Goal: Information Seeking & Learning: Learn about a topic

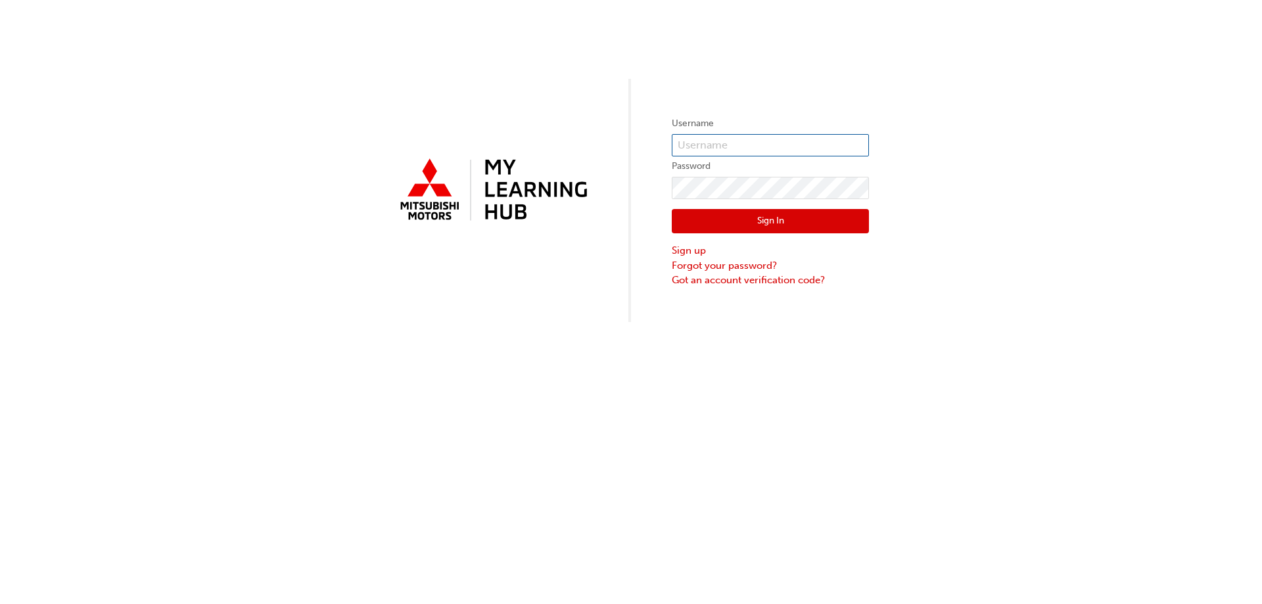
click at [750, 140] on input "text" at bounding box center [770, 145] width 197 height 22
type input "luwanaf@bmhauto.com.au"
click at [769, 219] on button "Sign In" at bounding box center [770, 221] width 197 height 25
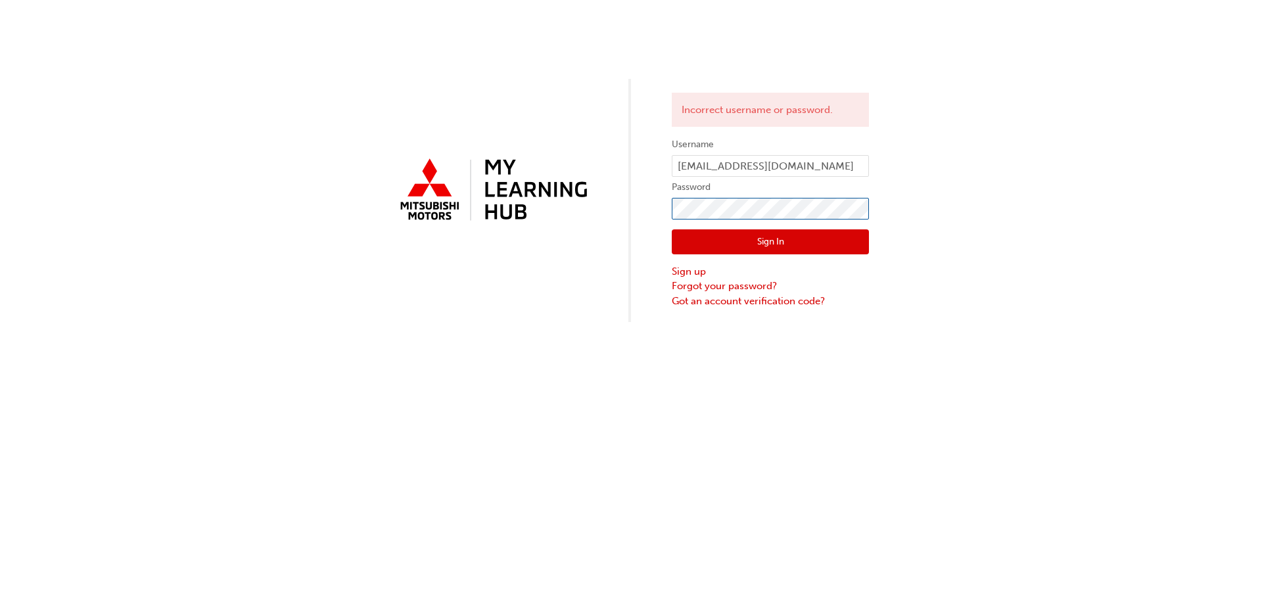
click button "Sign In" at bounding box center [770, 241] width 197 height 25
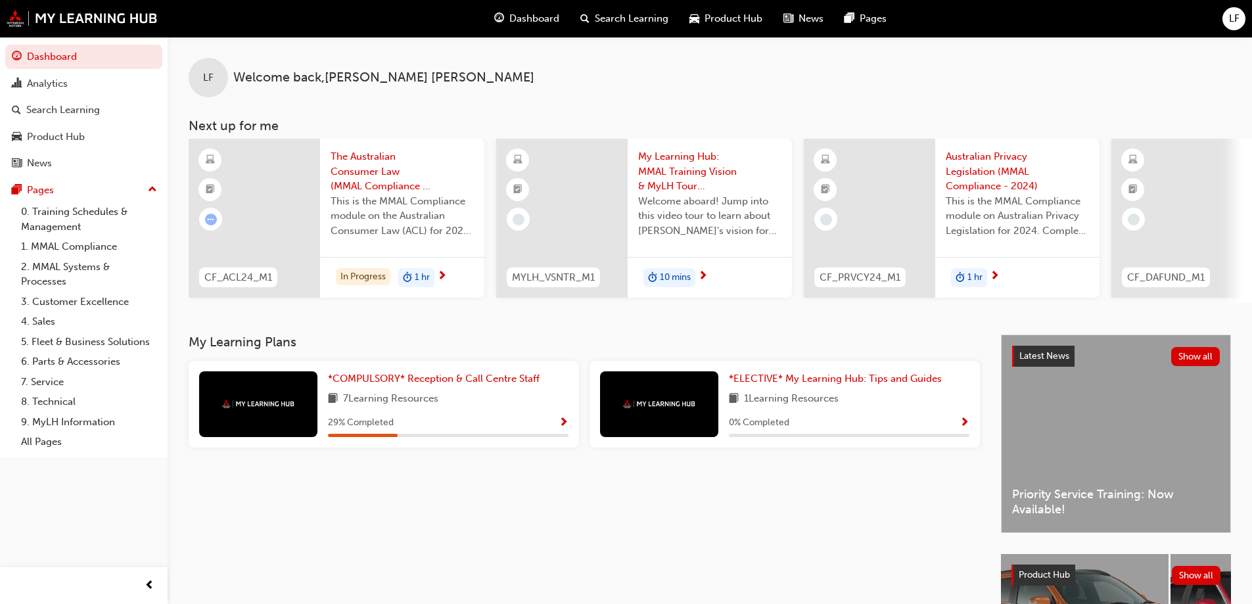
click at [563, 426] on span "Show Progress" at bounding box center [564, 423] width 10 height 12
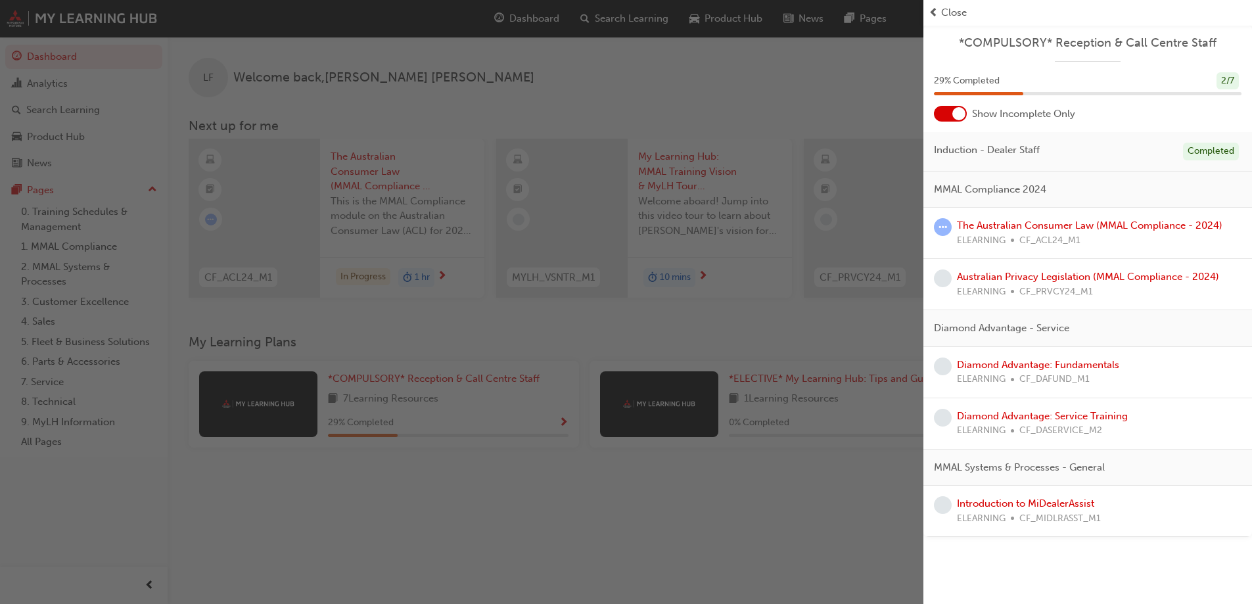
click at [540, 320] on div "button" at bounding box center [462, 302] width 924 height 604
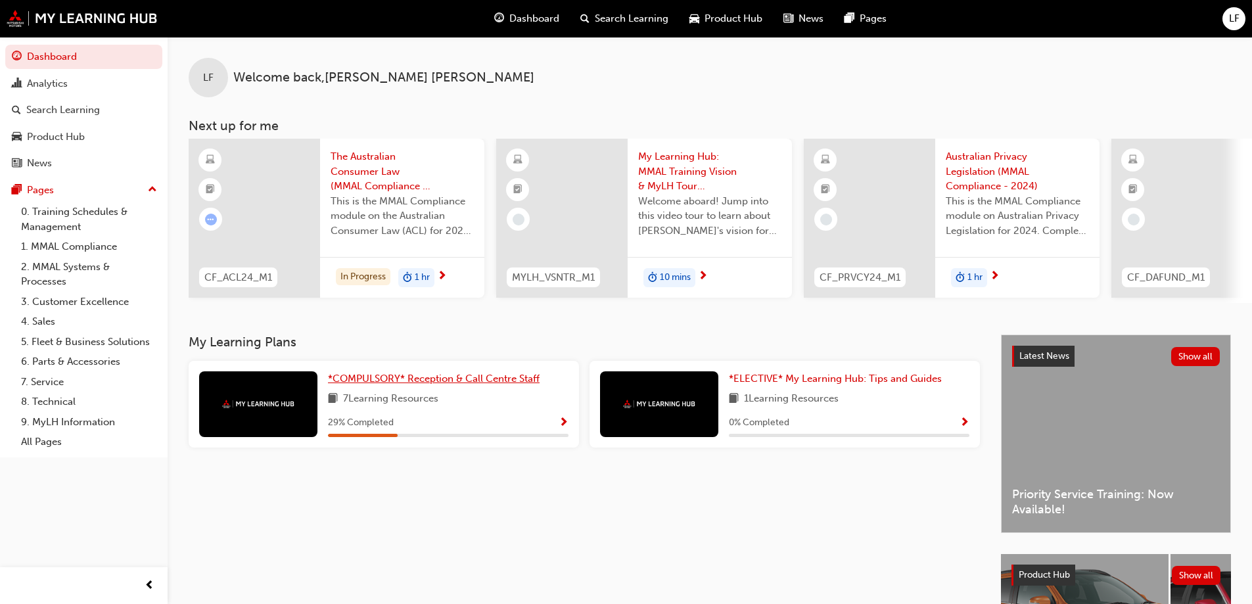
click at [458, 385] on span "*COMPULSORY* Reception & Call Centre Staff" at bounding box center [434, 379] width 212 height 12
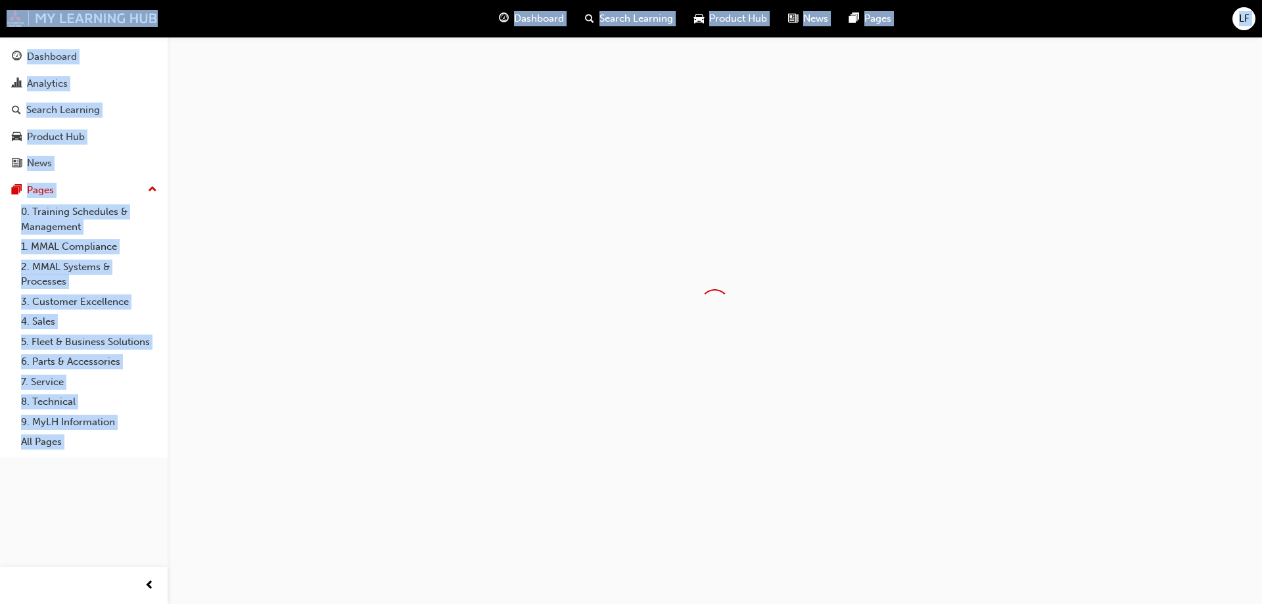
click at [458, 385] on div at bounding box center [631, 302] width 1262 height 604
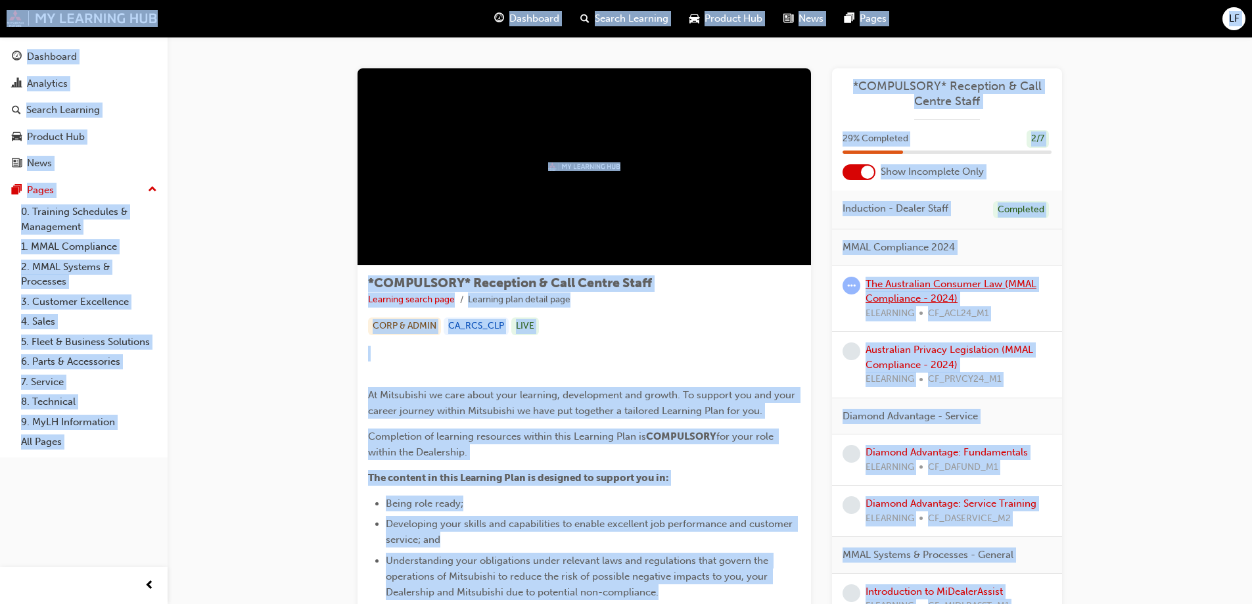
click at [959, 287] on link "The Australian Consumer Law (MMAL Compliance - 2024)" at bounding box center [951, 291] width 171 height 27
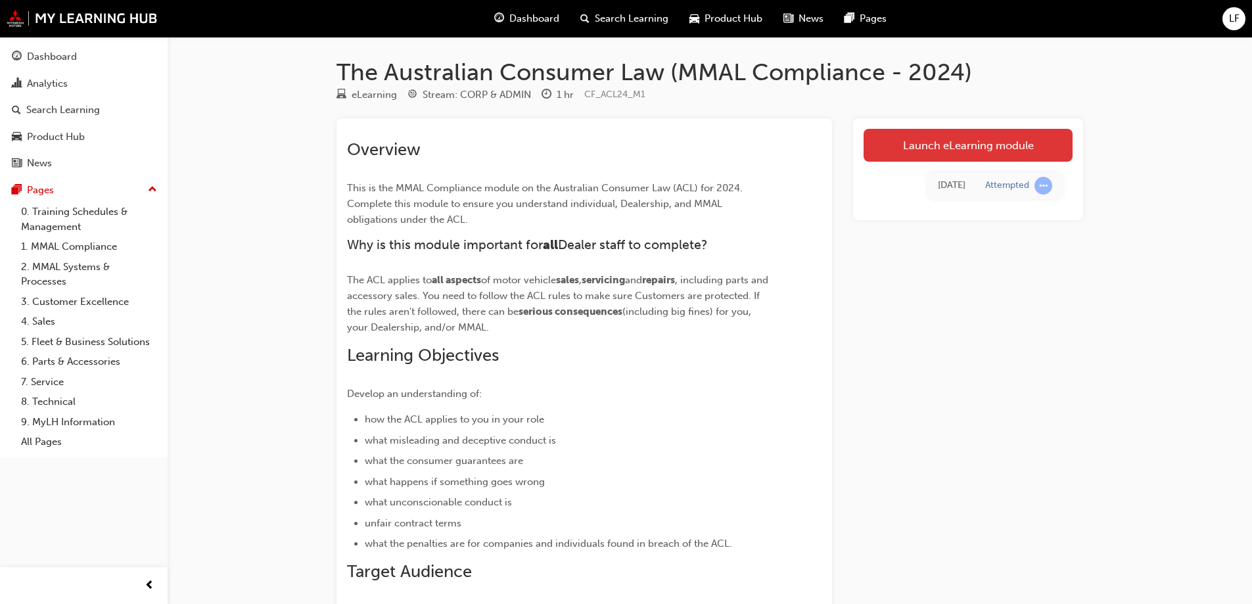
click at [950, 147] on link "Launch eLearning module" at bounding box center [968, 145] width 209 height 33
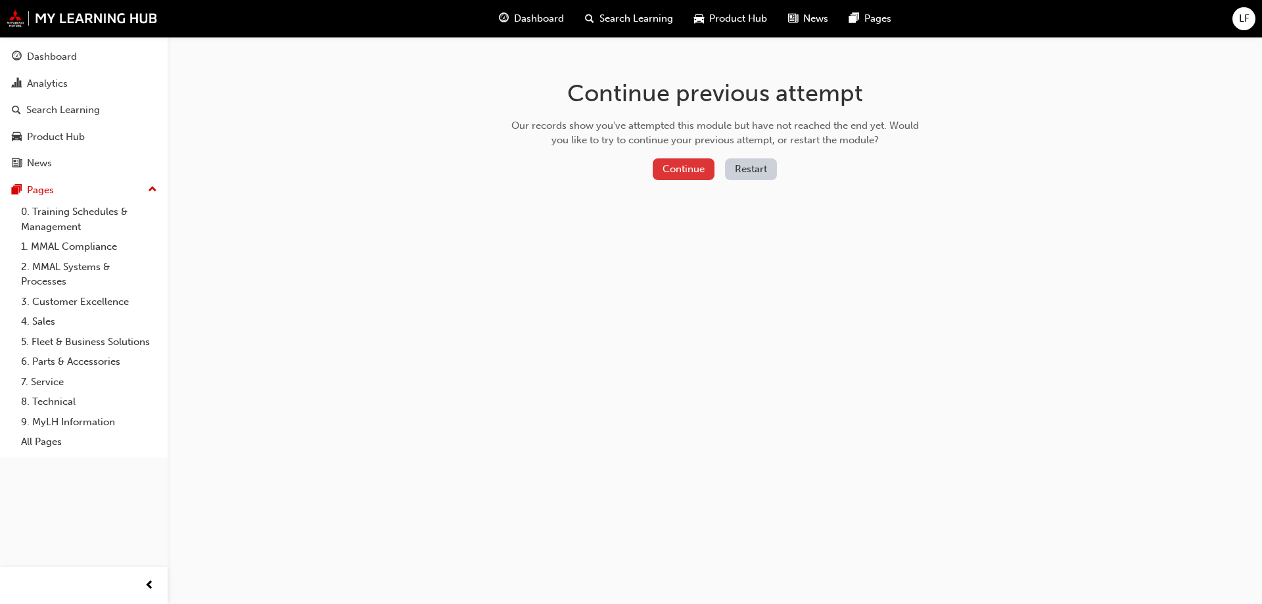
click at [688, 164] on button "Continue" at bounding box center [684, 169] width 62 height 22
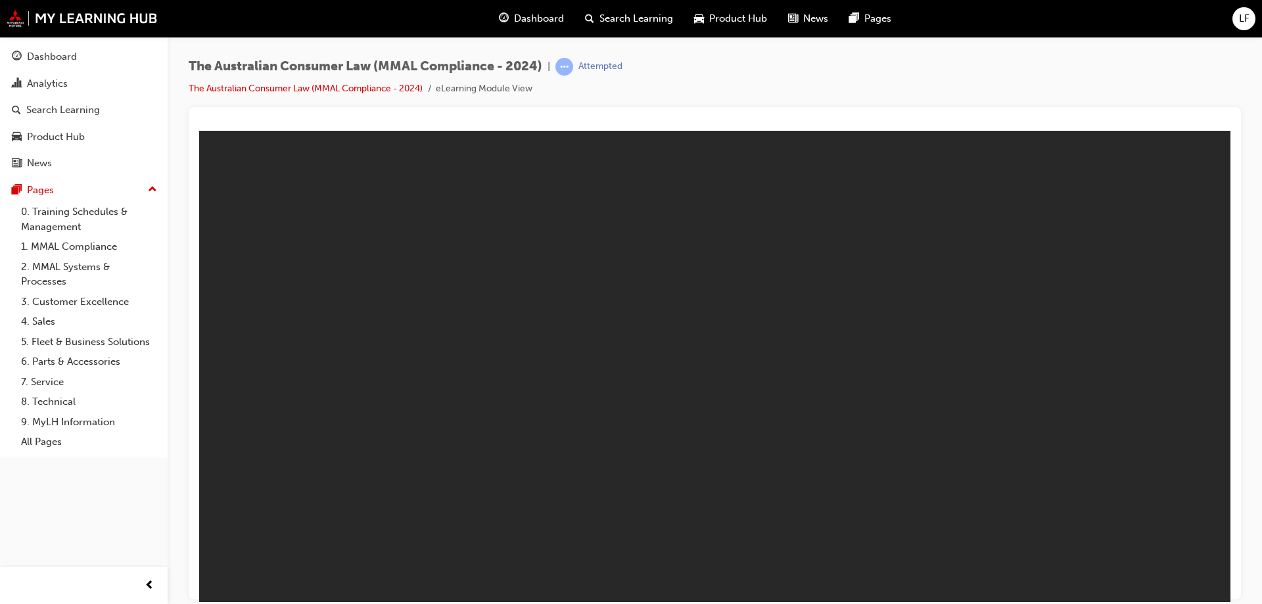
click at [837, 76] on div "The Australian Consumer Law (MMAL Compliance - 2024) | Attempted The Australian…" at bounding box center [715, 82] width 1052 height 49
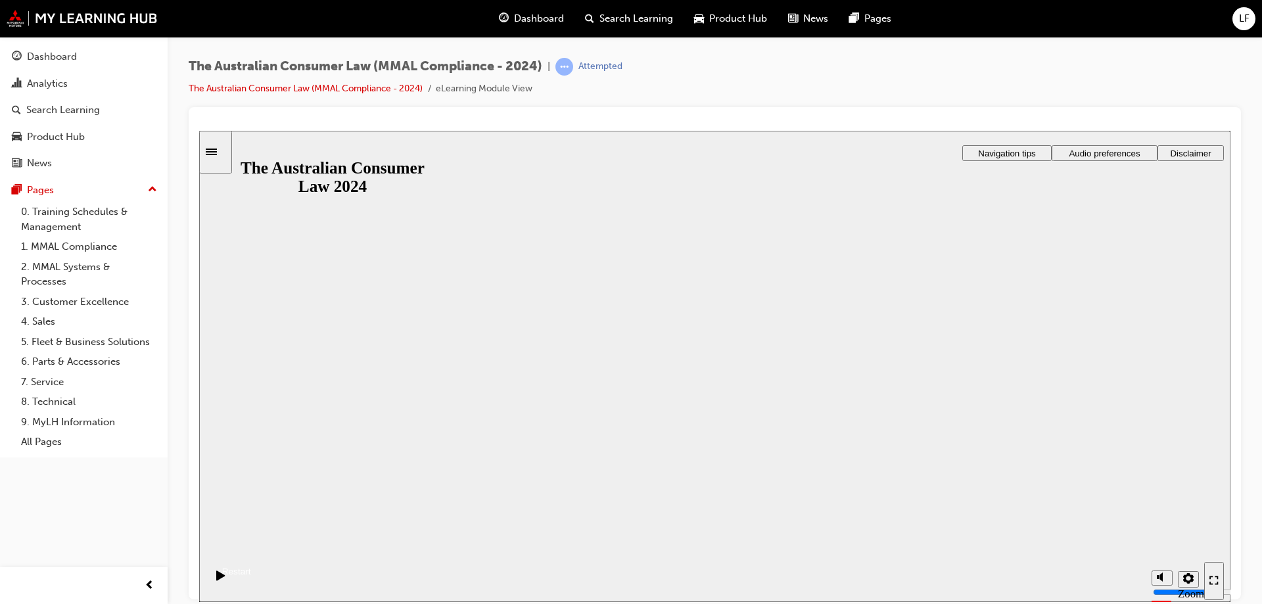
click at [251, 547] on button "Resume" at bounding box center [225, 555] width 52 height 17
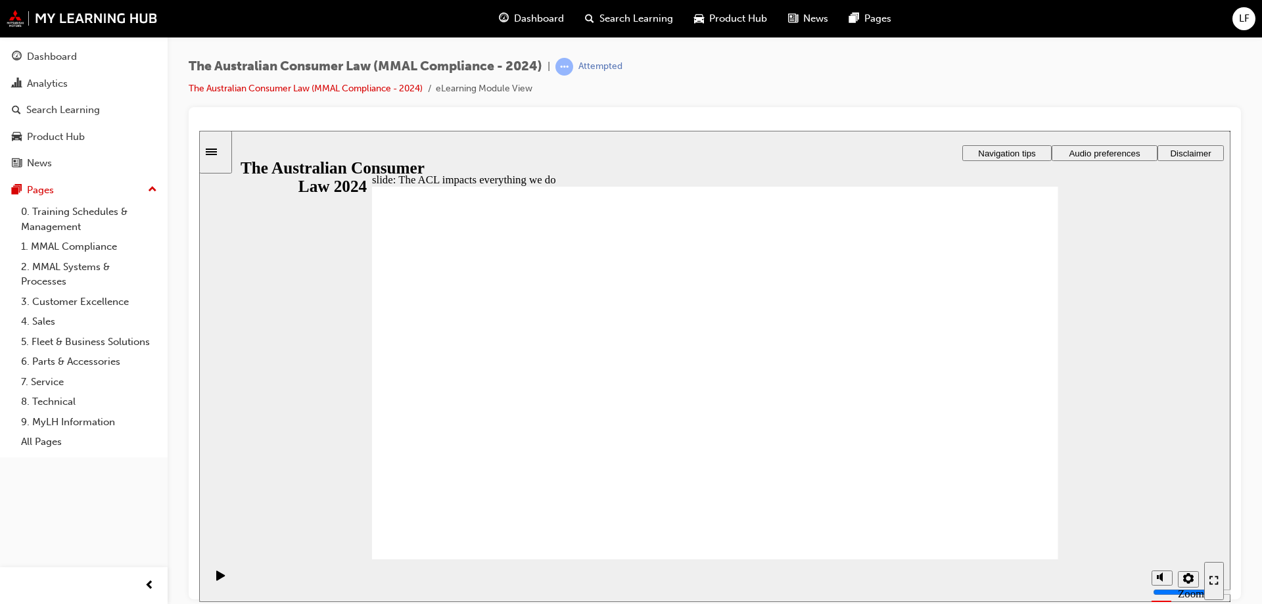
radio input "true"
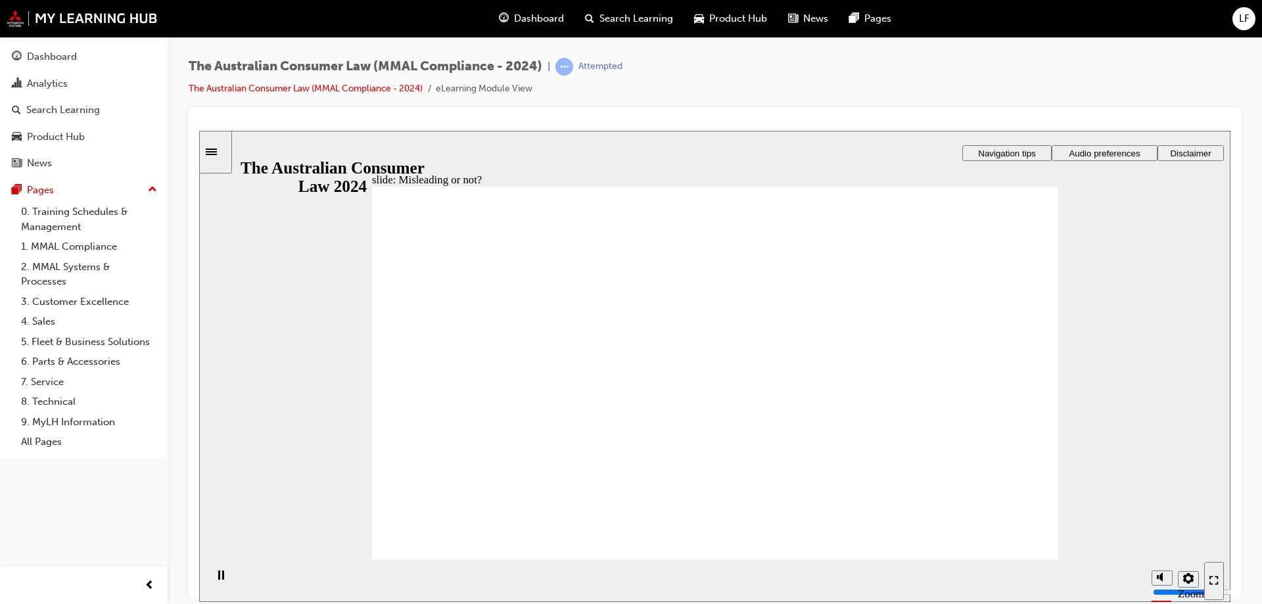
drag, startPoint x: 736, startPoint y: 314, endPoint x: 862, endPoint y: 431, distance: 171.7
drag, startPoint x: 883, startPoint y: 416, endPoint x: 619, endPoint y: 409, distance: 264.3
drag, startPoint x: 779, startPoint y: 324, endPoint x: 761, endPoint y: 326, distance: 18.5
drag, startPoint x: 744, startPoint y: 329, endPoint x: 864, endPoint y: 445, distance: 167.4
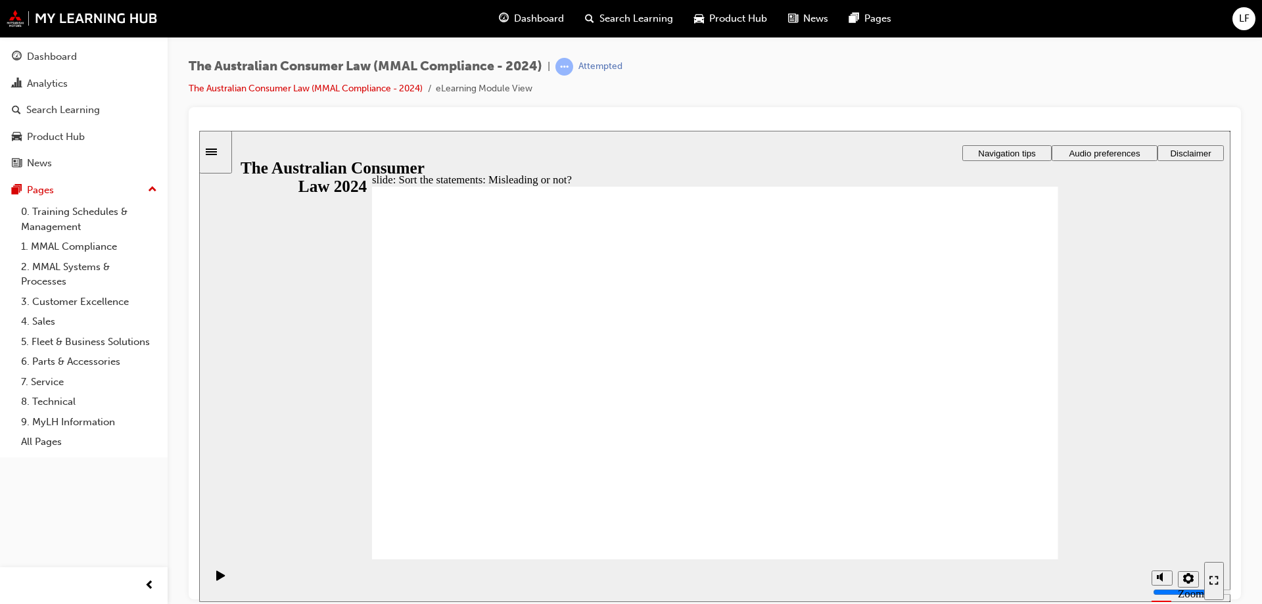
drag, startPoint x: 774, startPoint y: 348, endPoint x: 889, endPoint y: 451, distance: 155.0
drag, startPoint x: 870, startPoint y: 434, endPoint x: 598, endPoint y: 423, distance: 272.4
drag, startPoint x: 718, startPoint y: 331, endPoint x: 845, endPoint y: 452, distance: 175.8
drag, startPoint x: 732, startPoint y: 337, endPoint x: 600, endPoint y: 459, distance: 179.1
drag, startPoint x: 738, startPoint y: 328, endPoint x: 592, endPoint y: 428, distance: 176.9
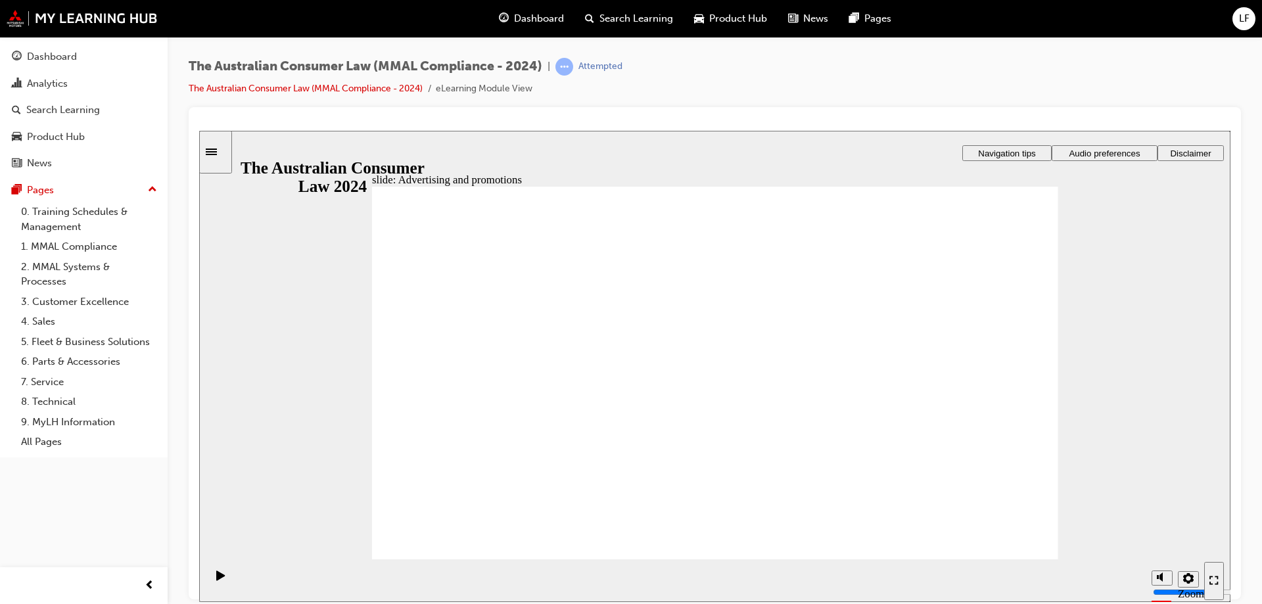
drag, startPoint x: 952, startPoint y: 276, endPoint x: 943, endPoint y: 277, distance: 9.3
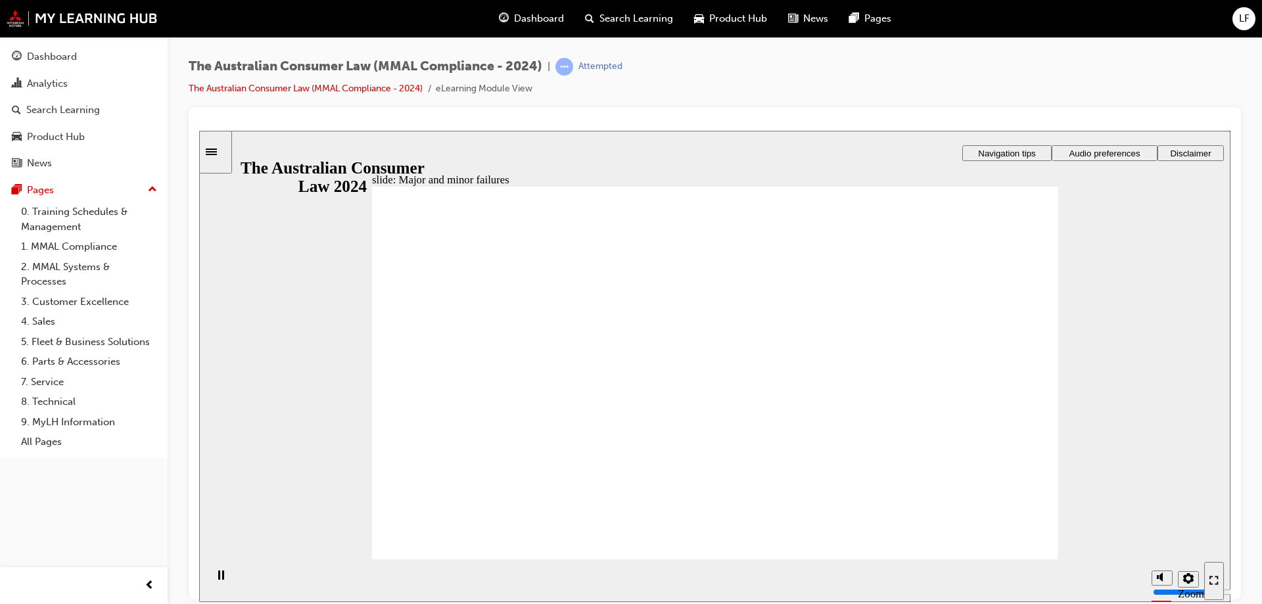
drag, startPoint x: 667, startPoint y: 314, endPoint x: 878, endPoint y: 442, distance: 247.4
drag, startPoint x: 760, startPoint y: 321, endPoint x: 571, endPoint y: 448, distance: 228.3
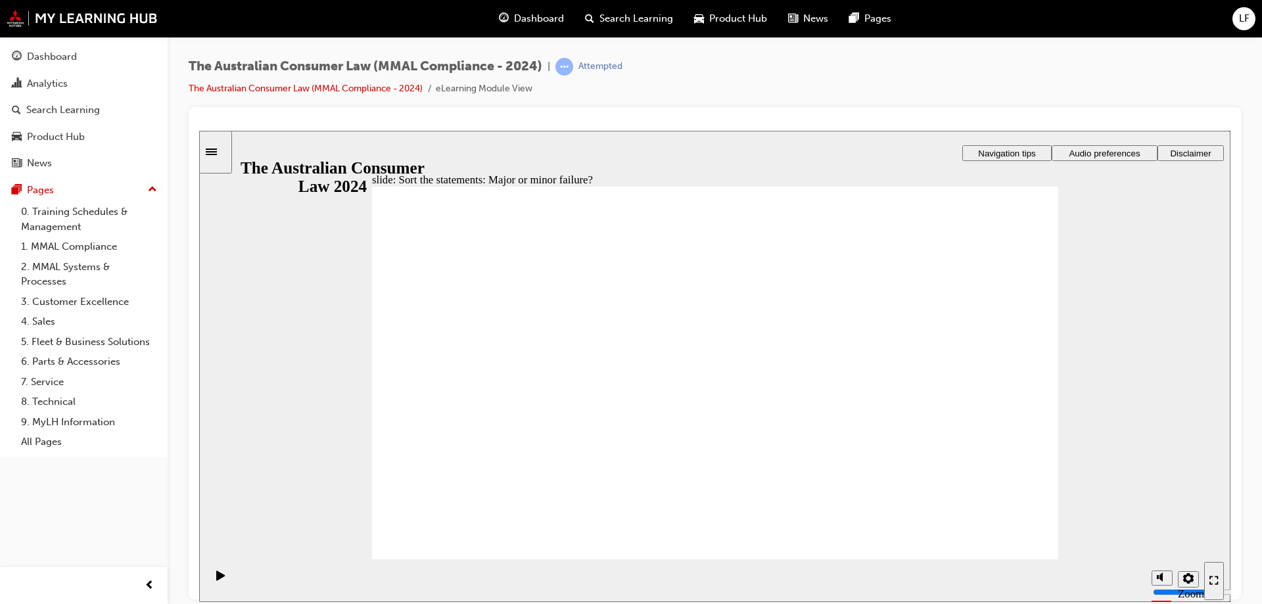
drag, startPoint x: 723, startPoint y: 321, endPoint x: 932, endPoint y: 455, distance: 248.3
drag, startPoint x: 751, startPoint y: 315, endPoint x: 565, endPoint y: 439, distance: 223.7
drag, startPoint x: 743, startPoint y: 310, endPoint x: 559, endPoint y: 433, distance: 221.7
drag, startPoint x: 759, startPoint y: 333, endPoint x: 582, endPoint y: 454, distance: 213.9
drag, startPoint x: 756, startPoint y: 327, endPoint x: 576, endPoint y: 456, distance: 221.1
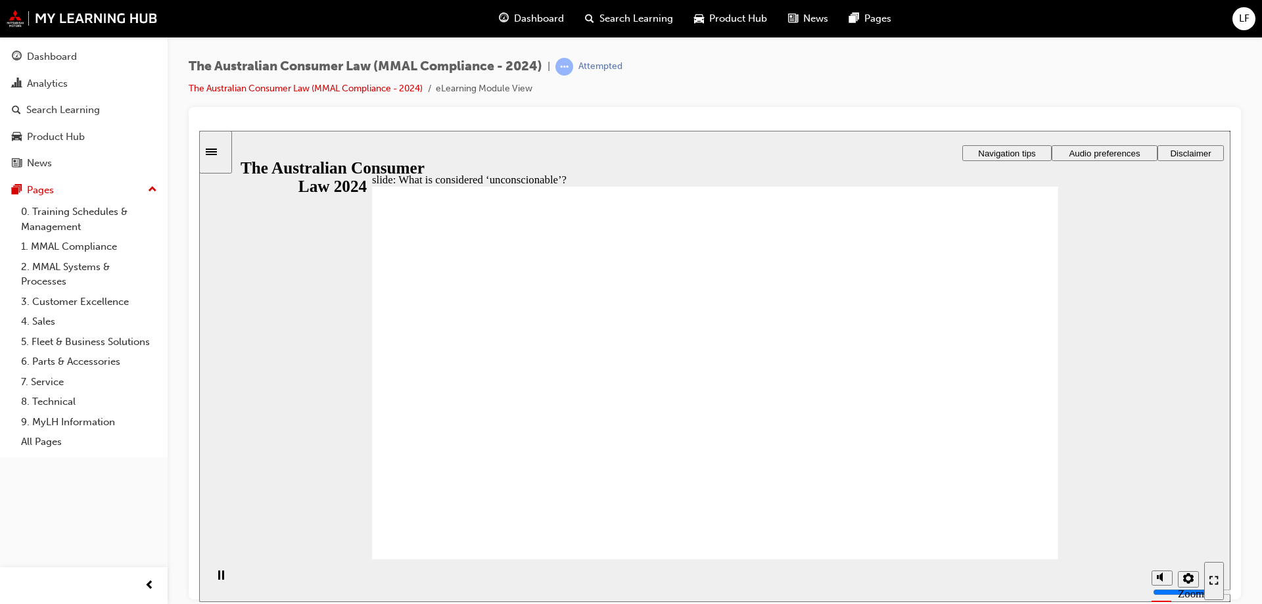
drag, startPoint x: 538, startPoint y: 496, endPoint x: 547, endPoint y: 494, distance: 8.8
drag, startPoint x: 683, startPoint y: 312, endPoint x: 498, endPoint y: 425, distance: 217.1
drag, startPoint x: 702, startPoint y: 329, endPoint x: 523, endPoint y: 428, distance: 205.1
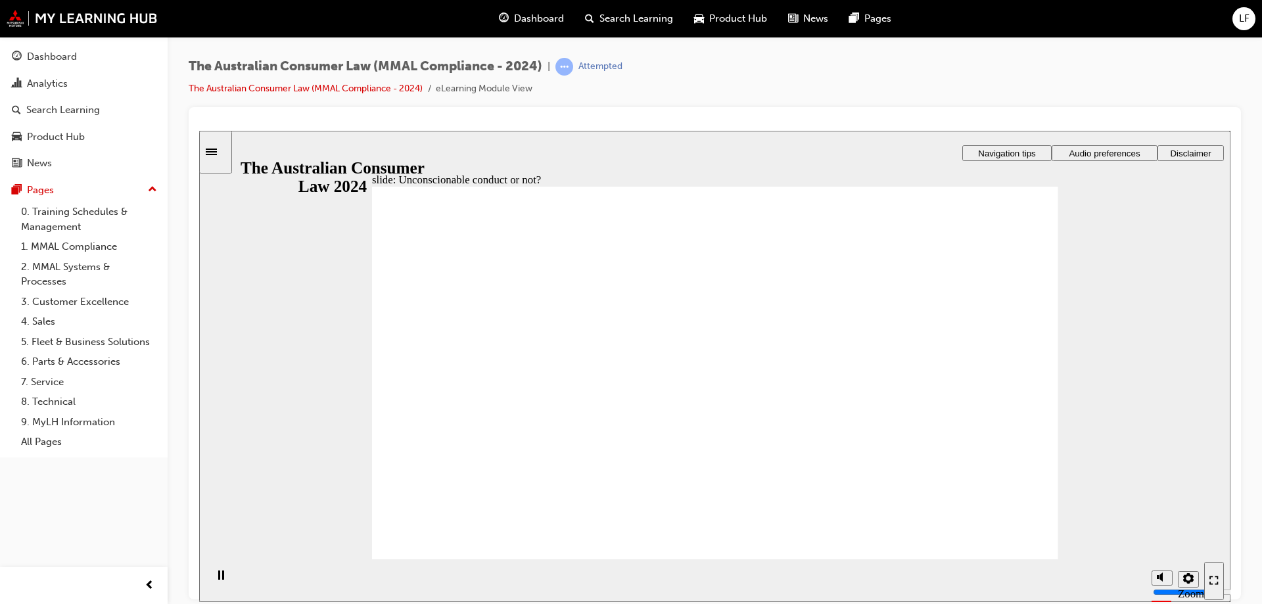
drag, startPoint x: 696, startPoint y: 319, endPoint x: 874, endPoint y: 400, distance: 195.0
drag, startPoint x: 690, startPoint y: 339, endPoint x: 501, endPoint y: 436, distance: 212.8
drag, startPoint x: 726, startPoint y: 331, endPoint x: 532, endPoint y: 433, distance: 218.7
drag, startPoint x: 721, startPoint y: 333, endPoint x: 555, endPoint y: 425, distance: 190.4
drag, startPoint x: 723, startPoint y: 308, endPoint x: 917, endPoint y: 420, distance: 224.1
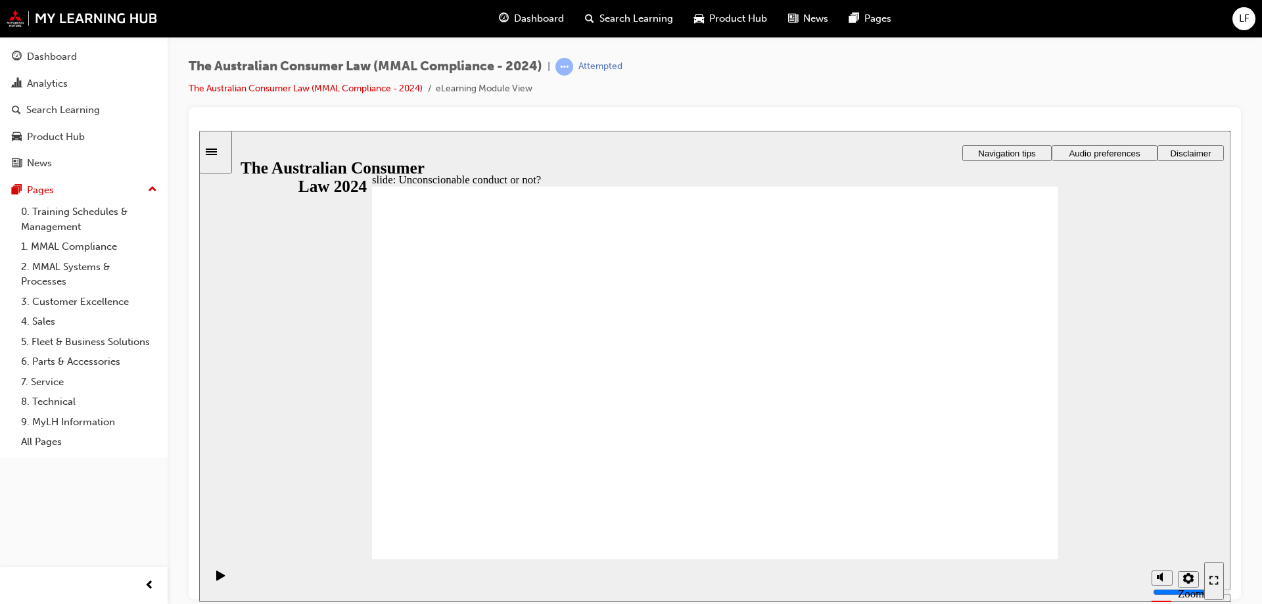
drag, startPoint x: 631, startPoint y: 296, endPoint x: 640, endPoint y: 298, distance: 9.4
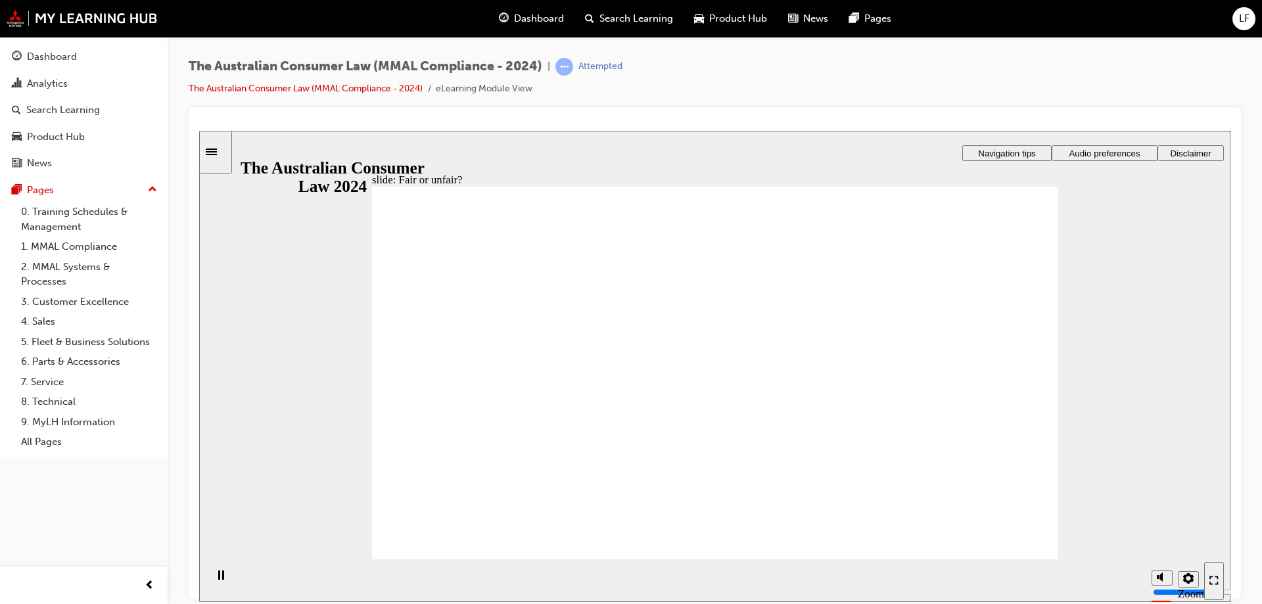
drag, startPoint x: 724, startPoint y: 323, endPoint x: 943, endPoint y: 429, distance: 243.7
drag, startPoint x: 729, startPoint y: 322, endPoint x: 529, endPoint y: 427, distance: 225.8
drag, startPoint x: 714, startPoint y: 319, endPoint x: 927, endPoint y: 429, distance: 240.2
drag, startPoint x: 701, startPoint y: 323, endPoint x: 917, endPoint y: 436, distance: 243.4
drag, startPoint x: 728, startPoint y: 336, endPoint x: 926, endPoint y: 435, distance: 220.8
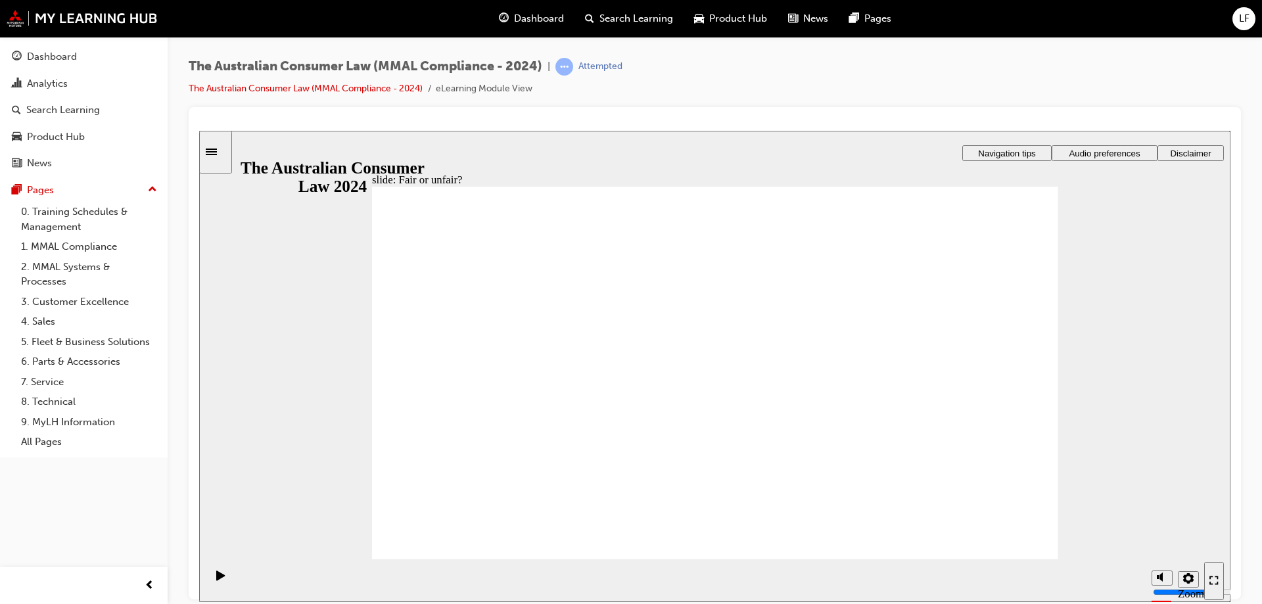
drag, startPoint x: 734, startPoint y: 317, endPoint x: 521, endPoint y: 425, distance: 238.7
drag, startPoint x: 676, startPoint y: 307, endPoint x: 895, endPoint y: 422, distance: 247.3
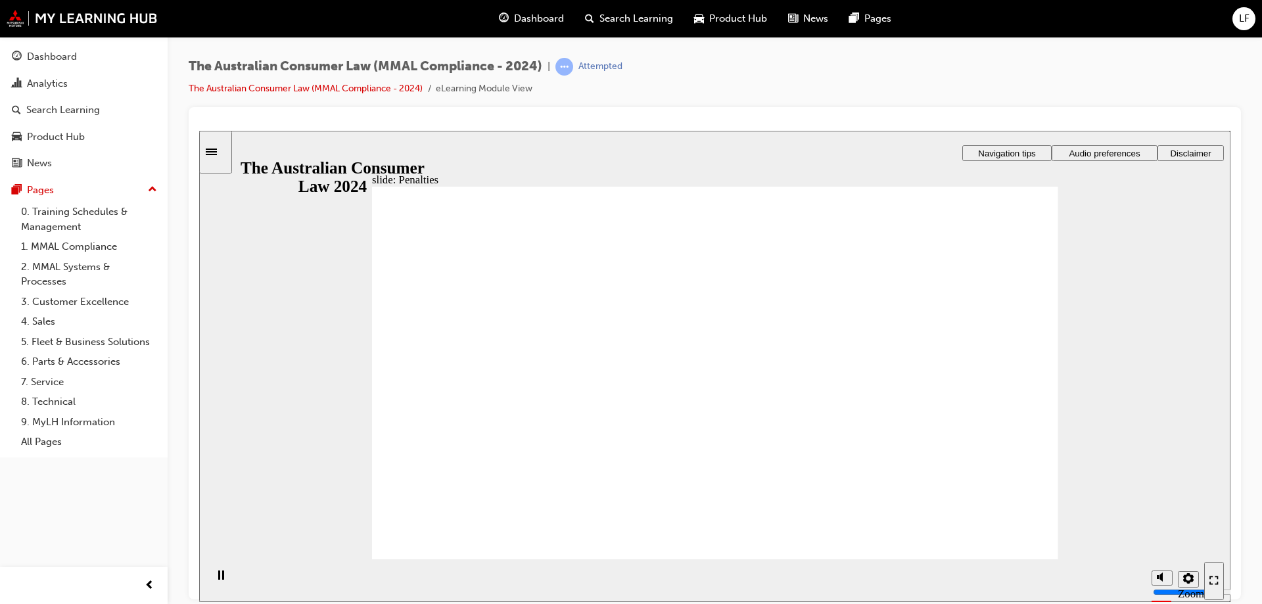
drag, startPoint x: 682, startPoint y: 436, endPoint x: 697, endPoint y: 419, distance: 22.8
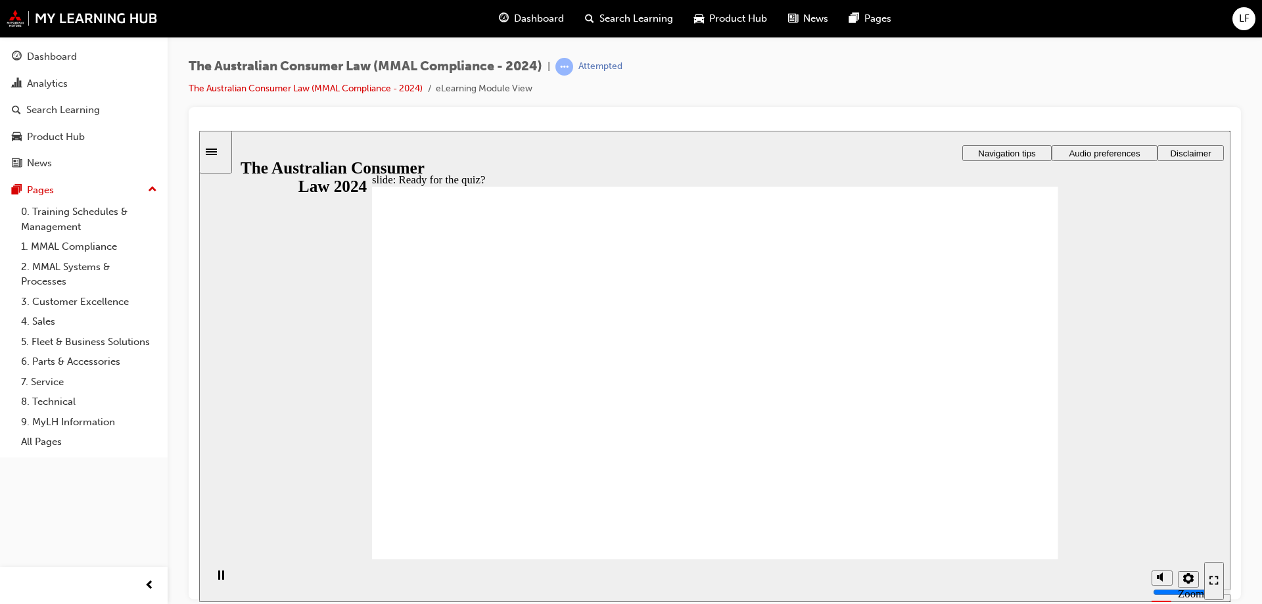
radio input "false"
radio input "true"
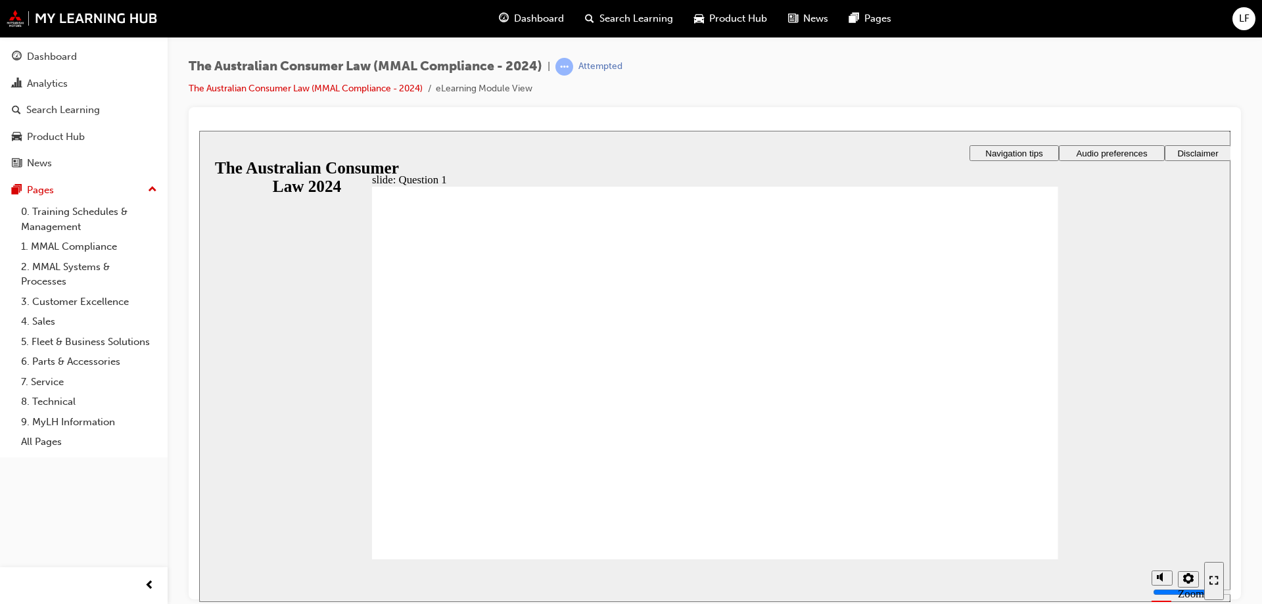
checkbox input "true"
drag, startPoint x: 385, startPoint y: 412, endPoint x: 396, endPoint y: 425, distance: 17.7
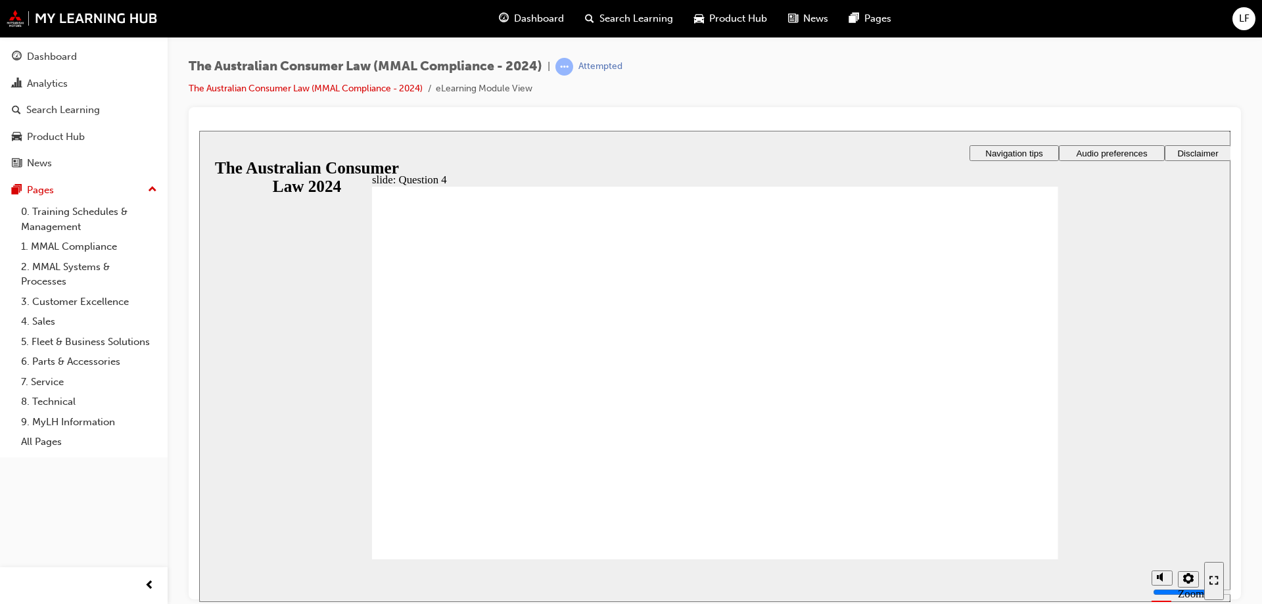
checkbox input "true"
radio input "true"
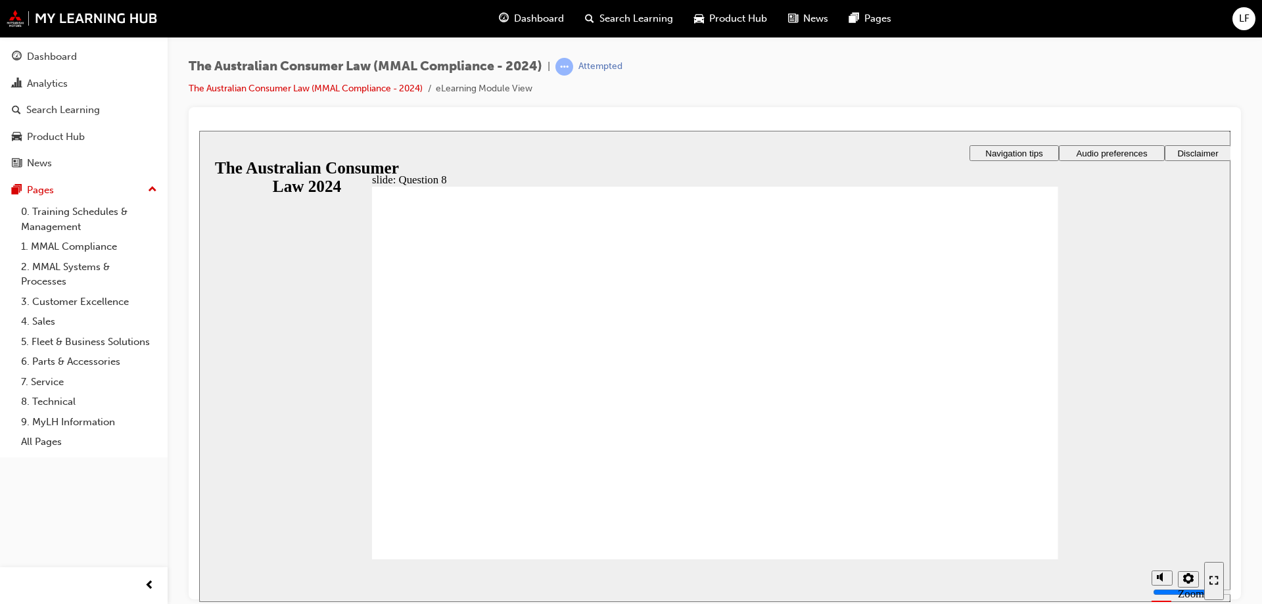
drag, startPoint x: 471, startPoint y: 530, endPoint x: 475, endPoint y: 524, distance: 6.8
checkbox input "true"
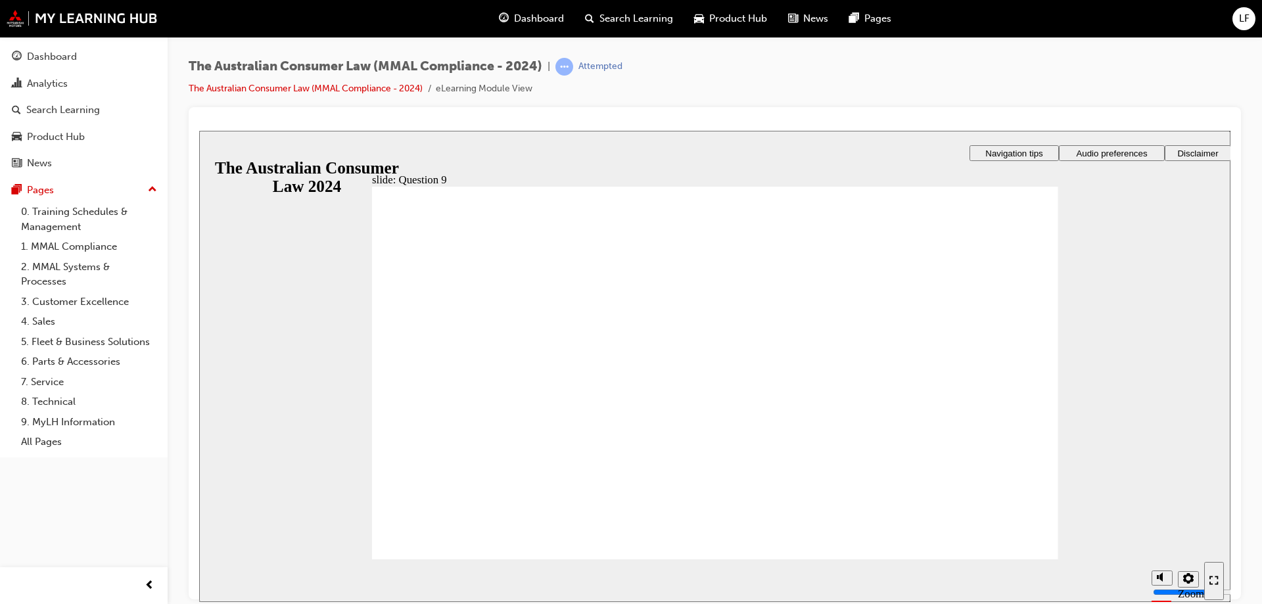
checkbox input "true"
checkbox input "false"
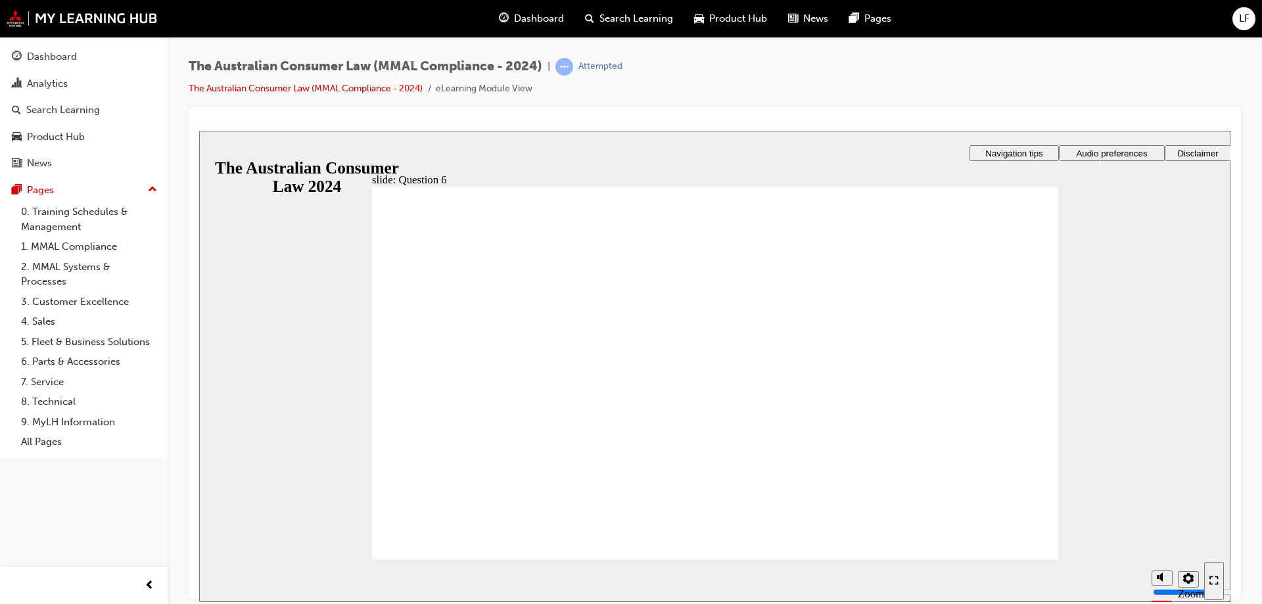
radio input "true"
checkbox input "true"
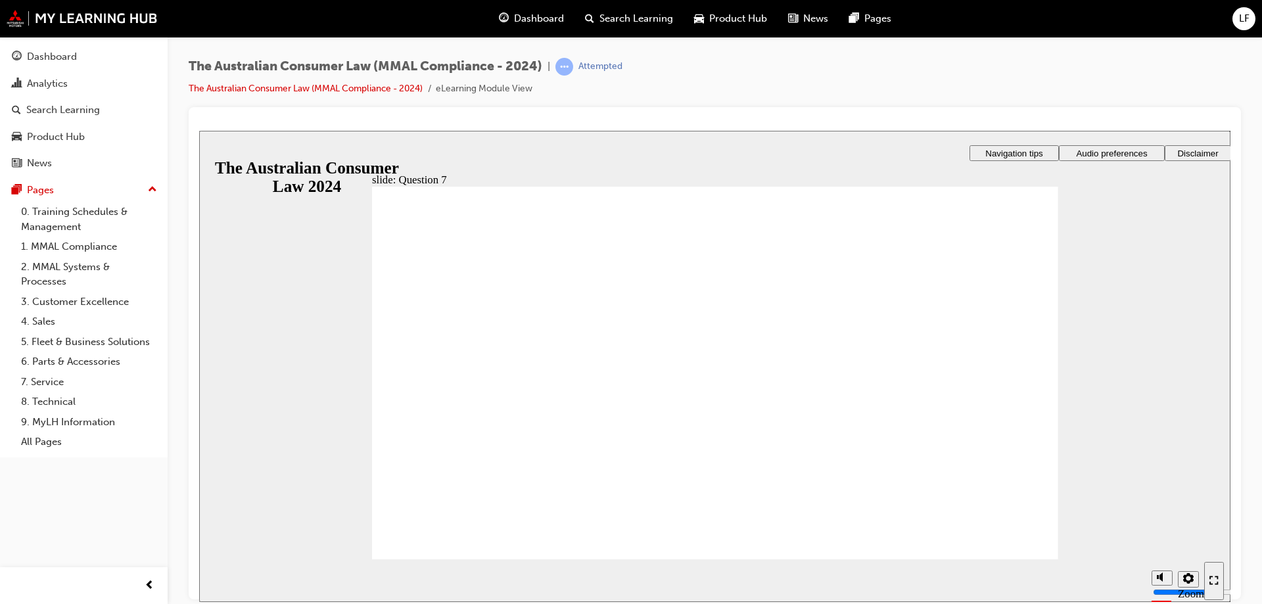
checkbox input "true"
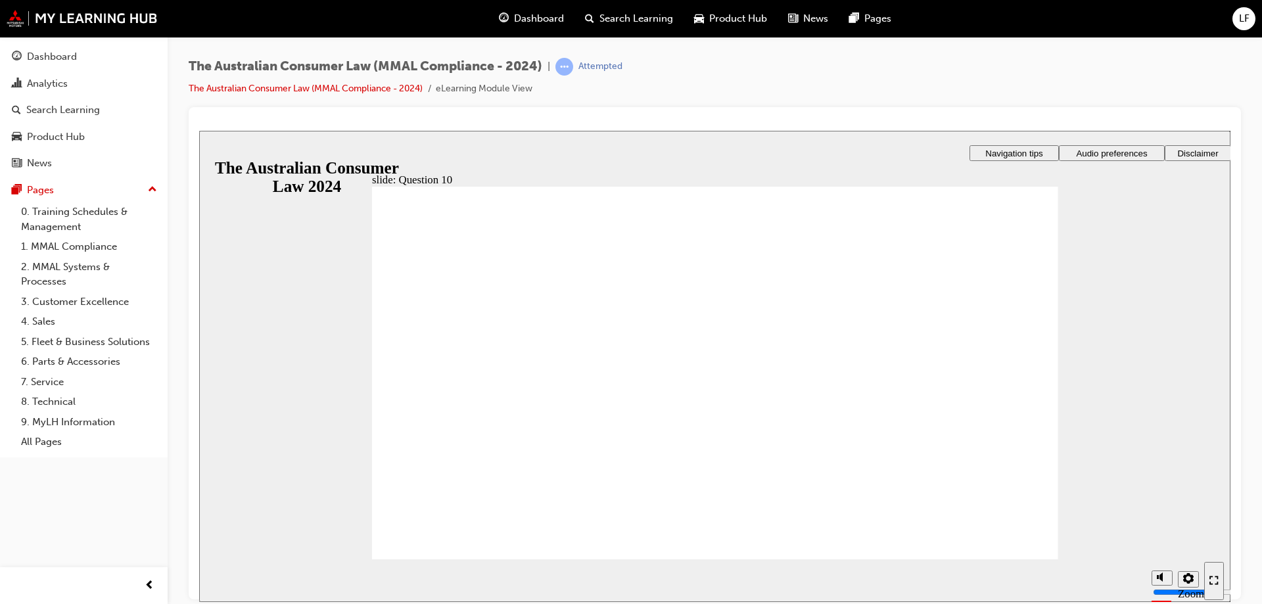
checkbox input "false"
radio input "true"
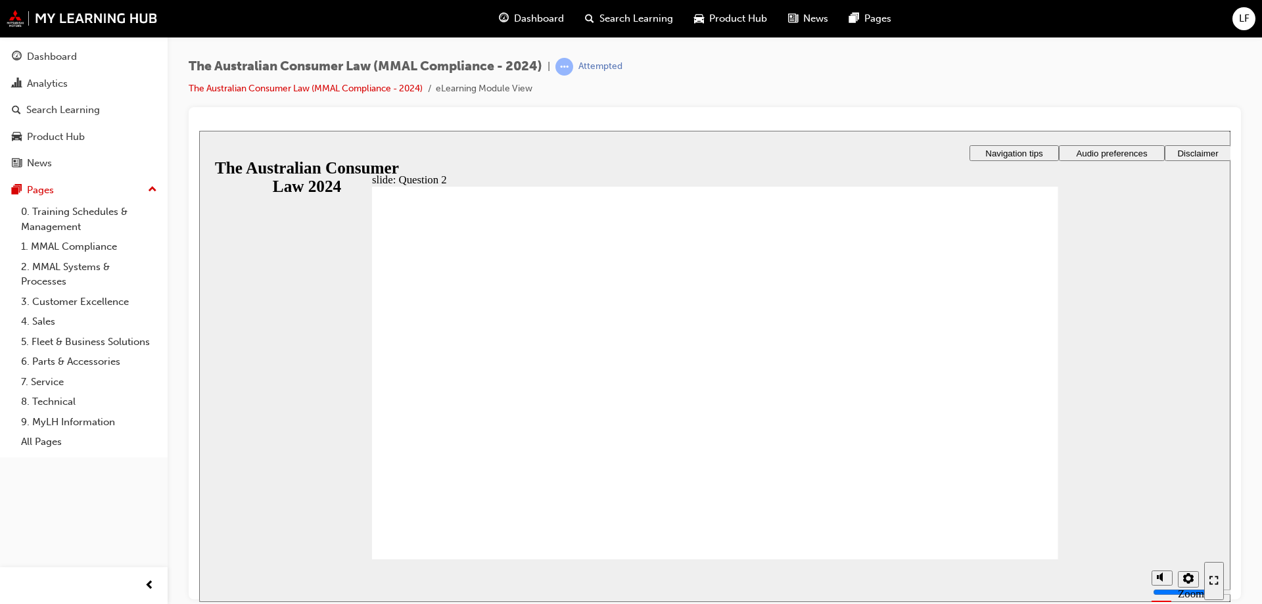
drag, startPoint x: 1054, startPoint y: 546, endPoint x: 1044, endPoint y: 547, distance: 9.3
radio input "true"
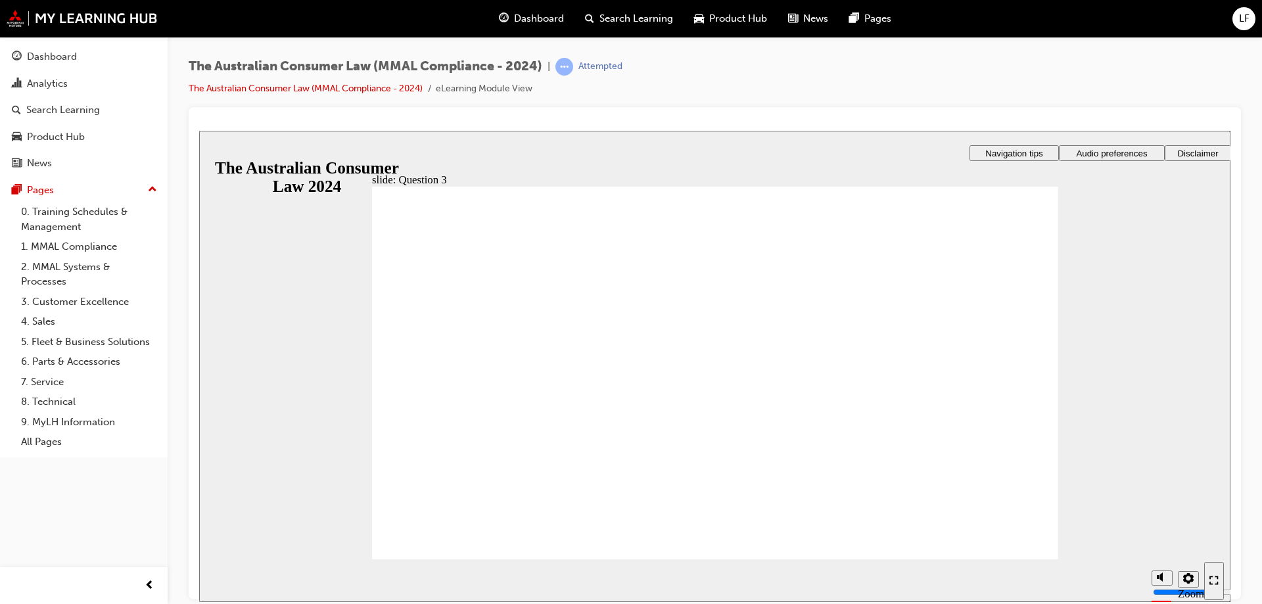
checkbox input "true"
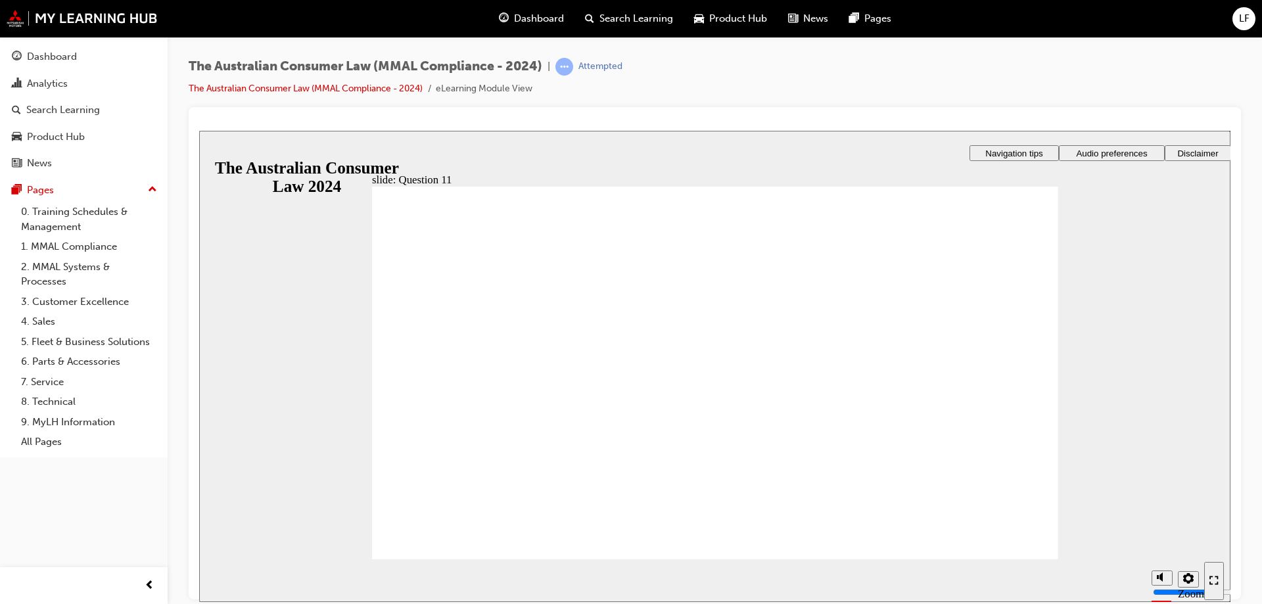
radio input "true"
drag, startPoint x: 402, startPoint y: 354, endPoint x: 454, endPoint y: 525, distance: 177.8
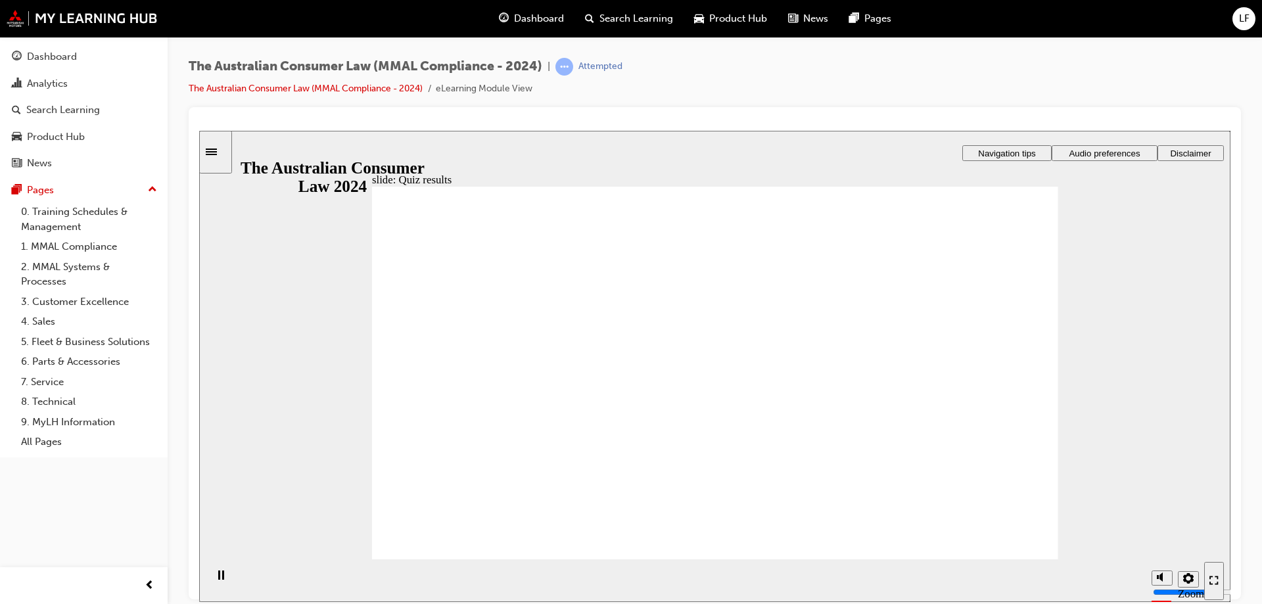
radio input "true"
checkbox input "true"
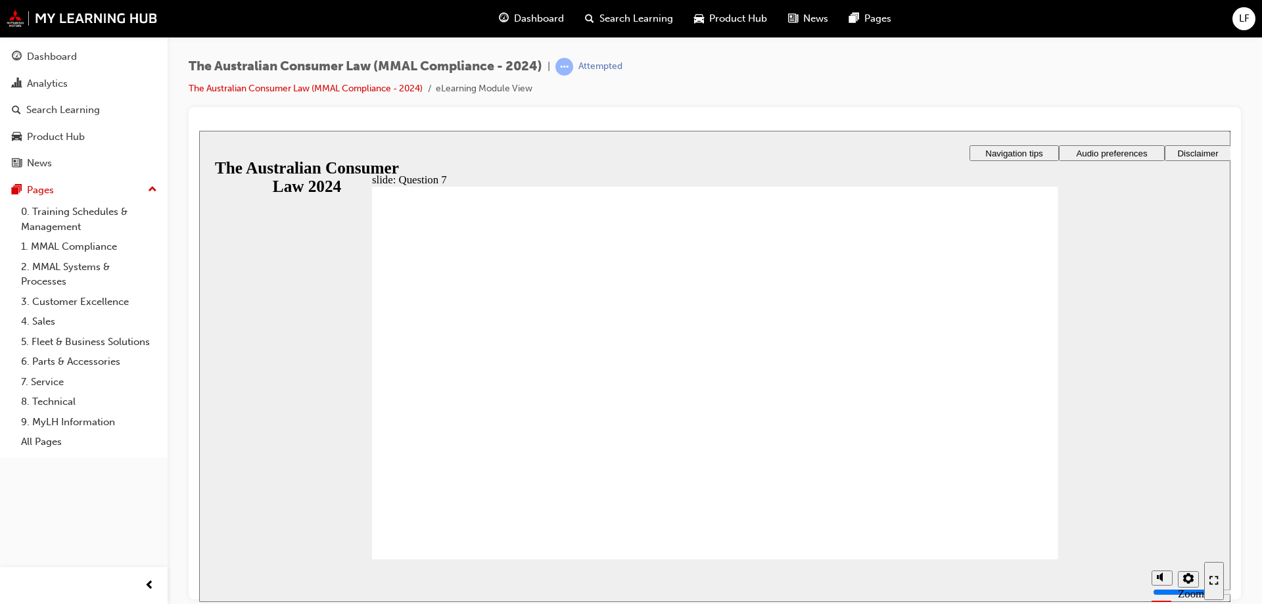
checkbox input "true"
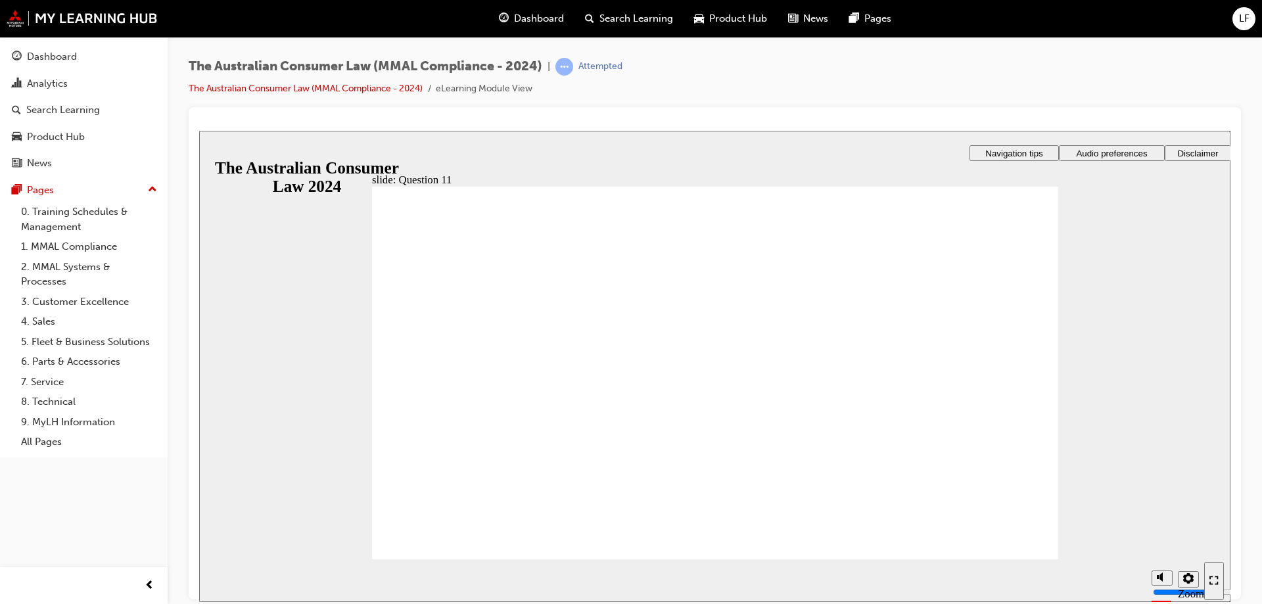
checkbox input "true"
radio input "true"
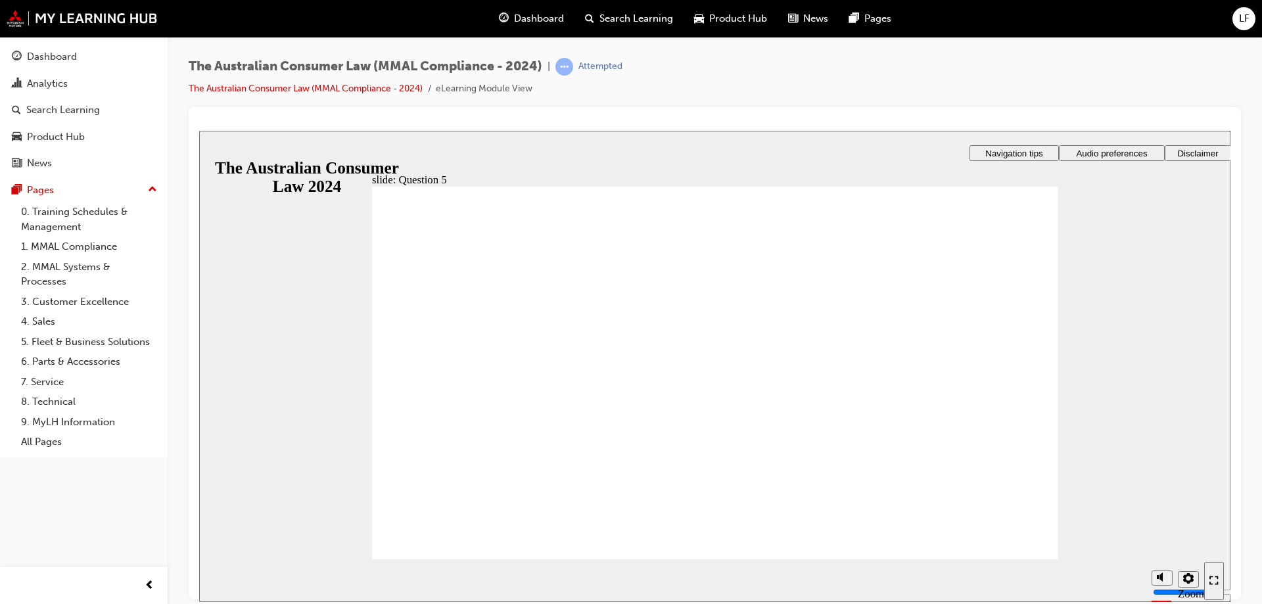
radio input "true"
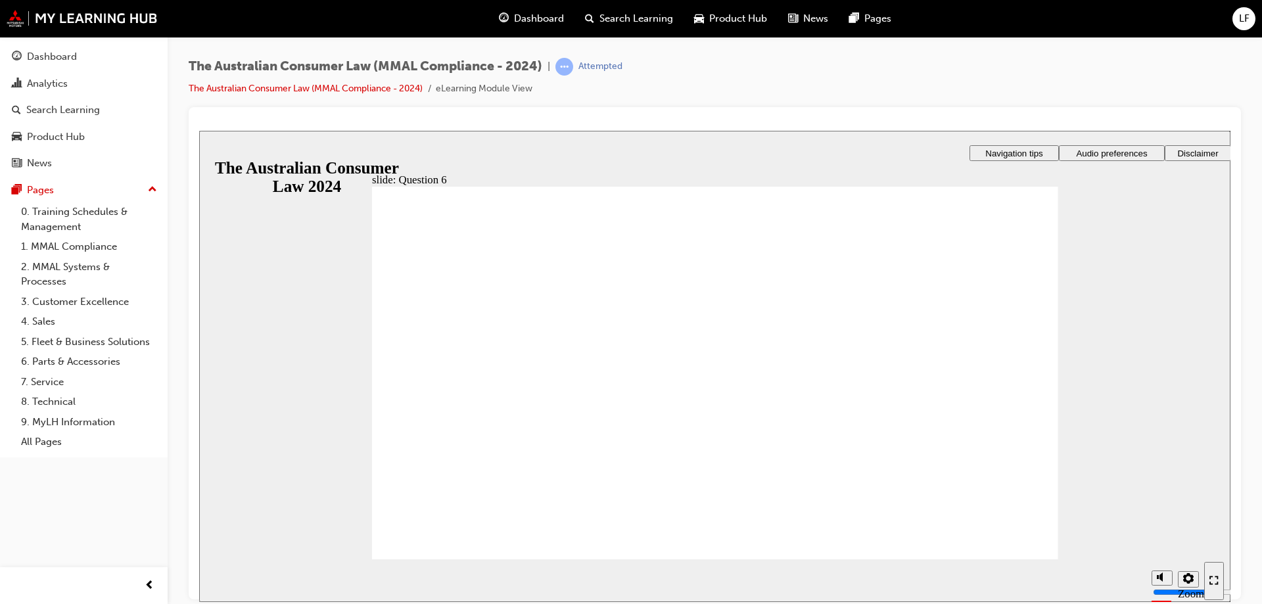
radio input "true"
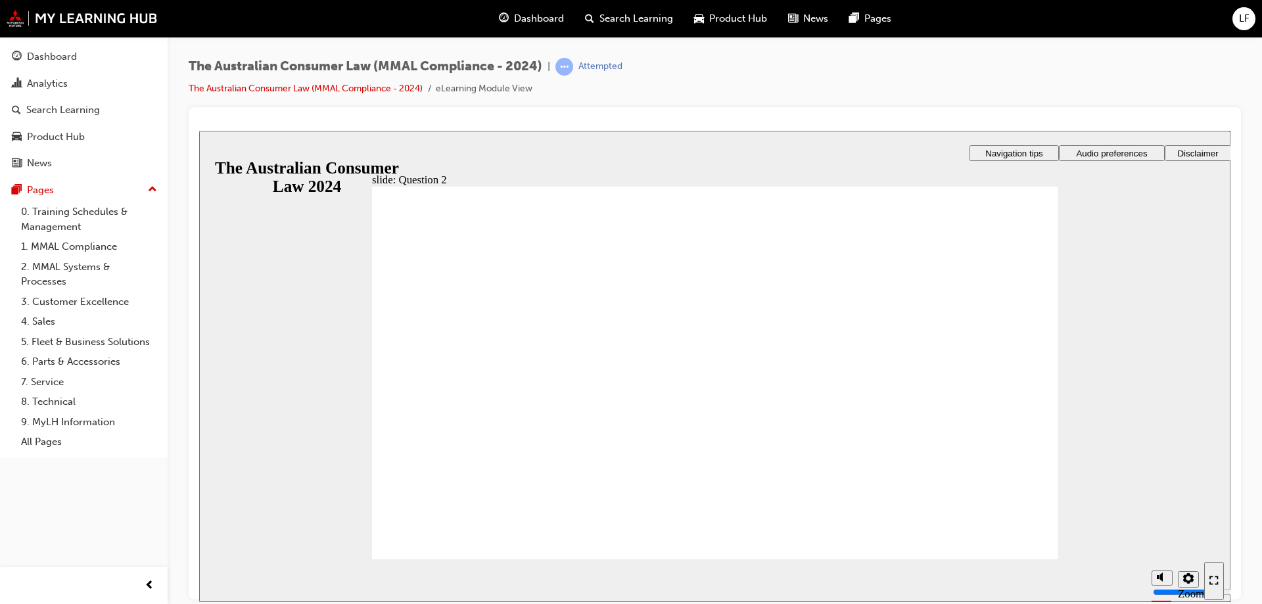
radio input "true"
checkbox input "true"
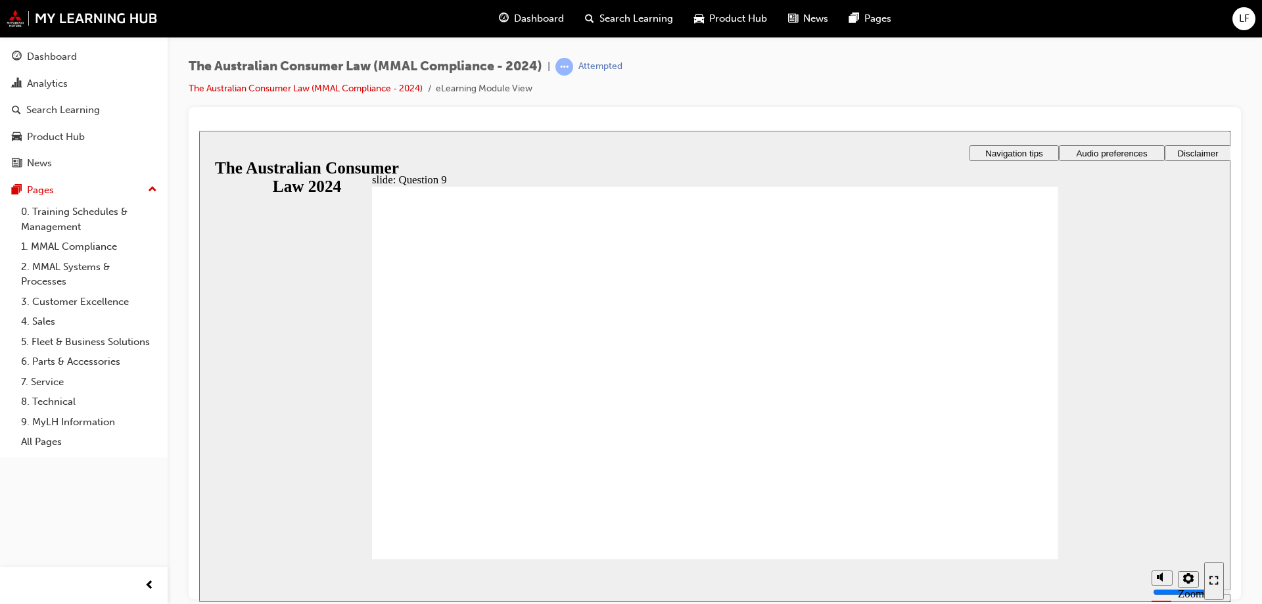
checkbox input "true"
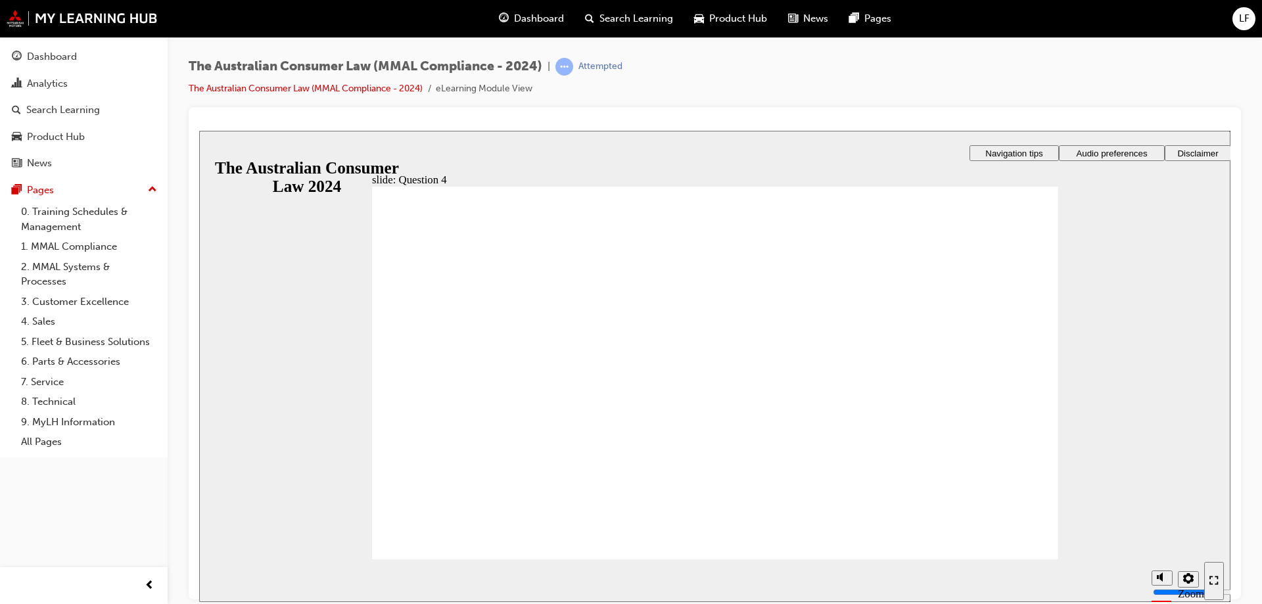
checkbox input "true"
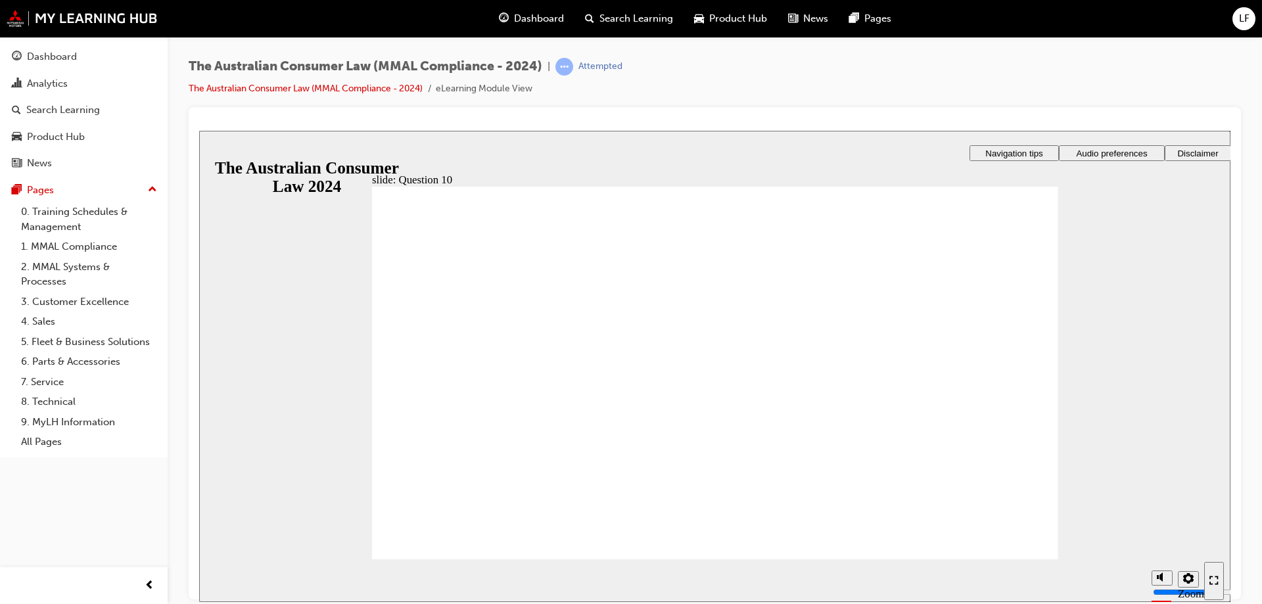
checkbox input "true"
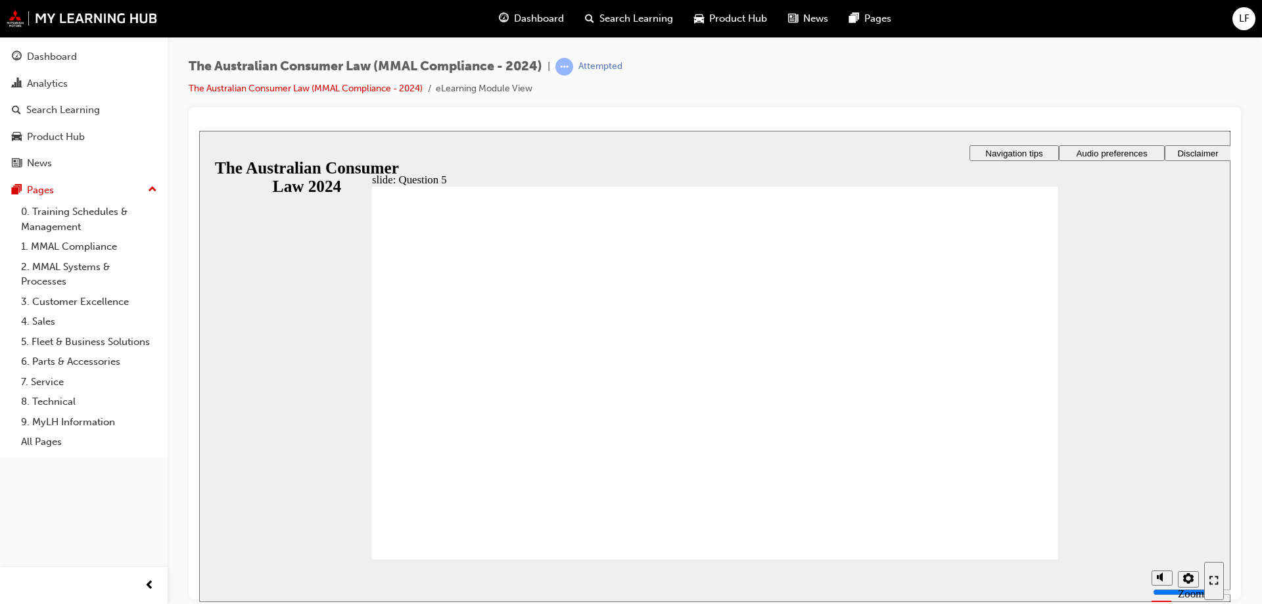
radio input "true"
drag, startPoint x: 559, startPoint y: 334, endPoint x: 556, endPoint y: 352, distance: 18.0
radio input "true"
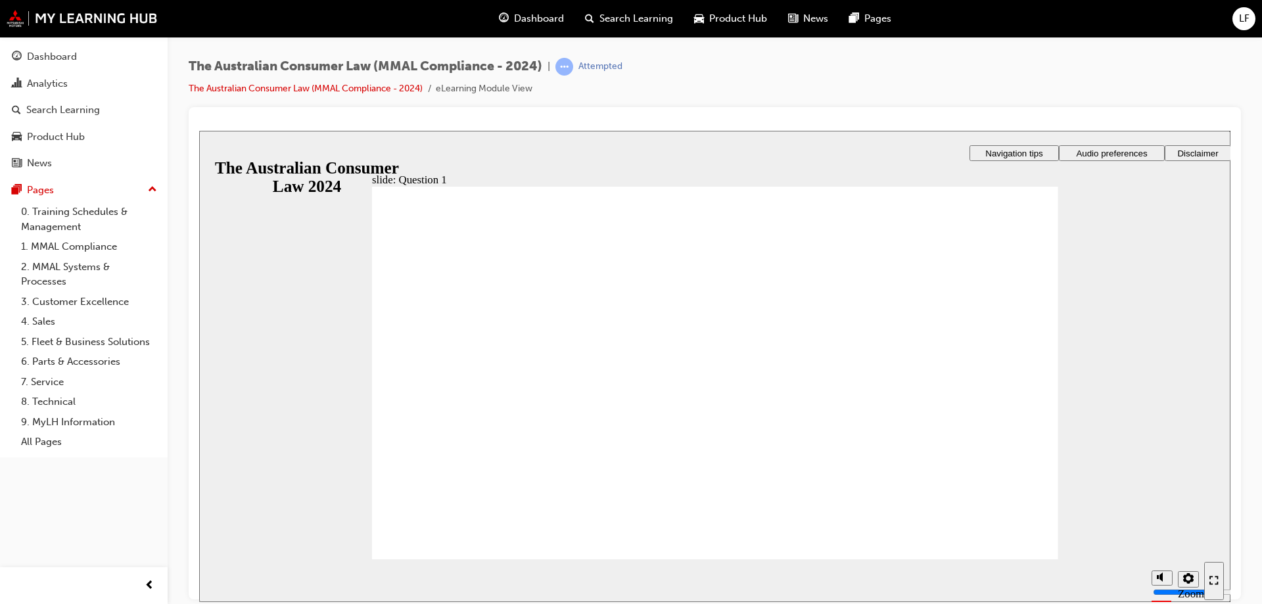
radio input "true"
drag, startPoint x: 448, startPoint y: 415, endPoint x: 491, endPoint y: 522, distance: 115.3
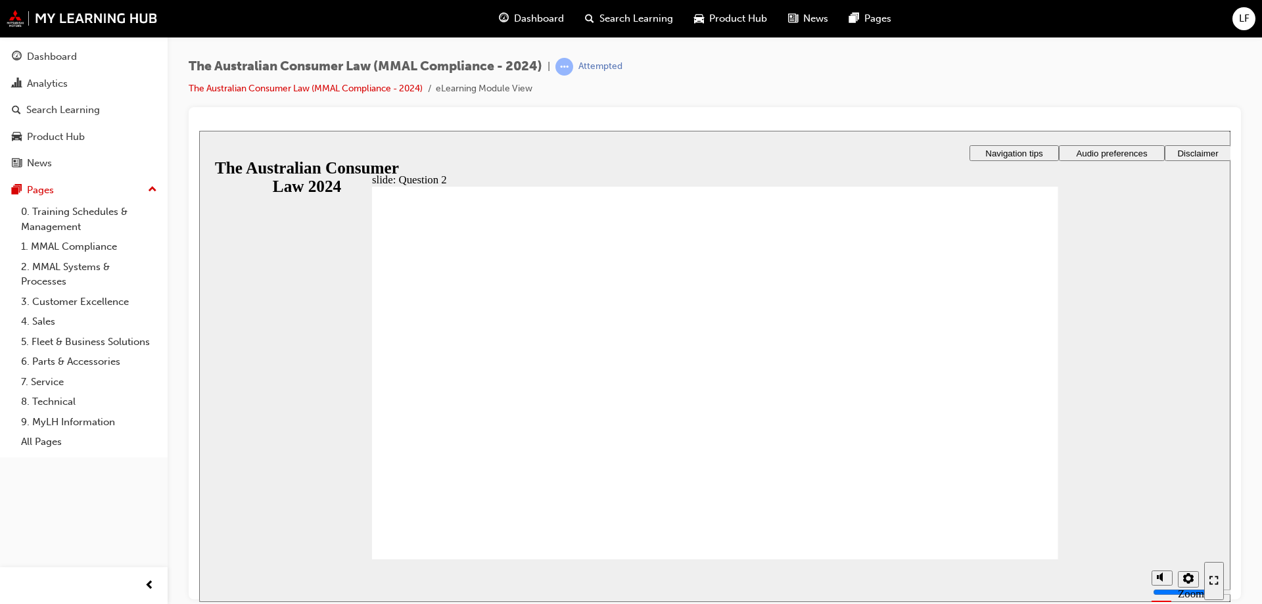
checkbox input "true"
drag, startPoint x: 458, startPoint y: 524, endPoint x: 470, endPoint y: 532, distance: 14.2
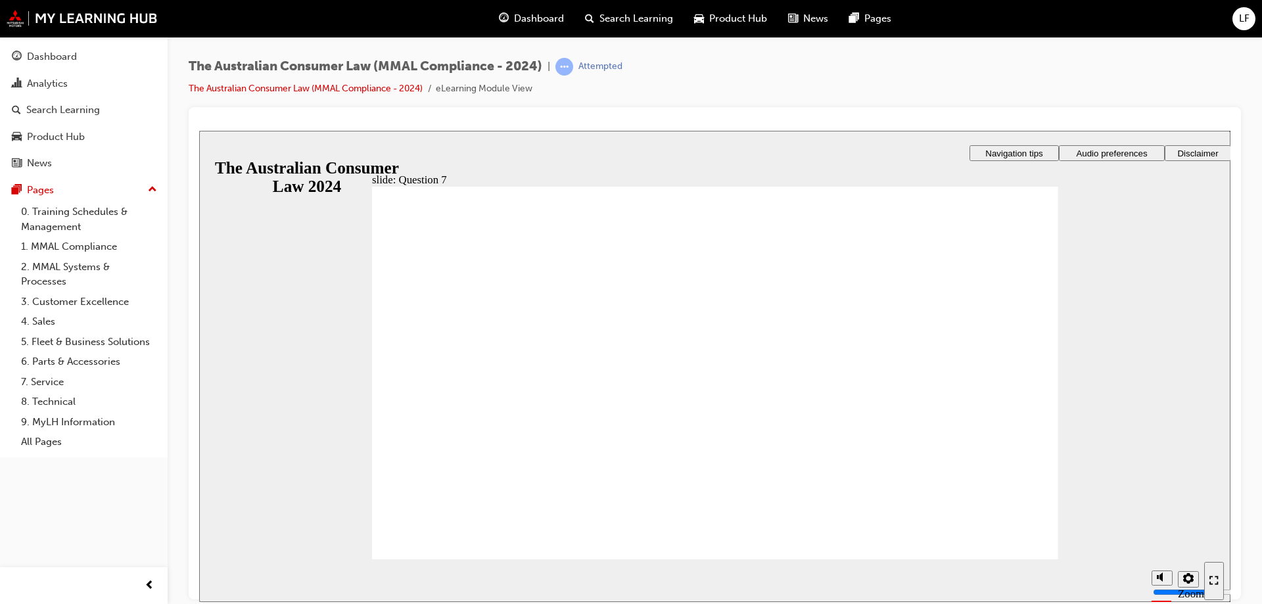
checkbox input "true"
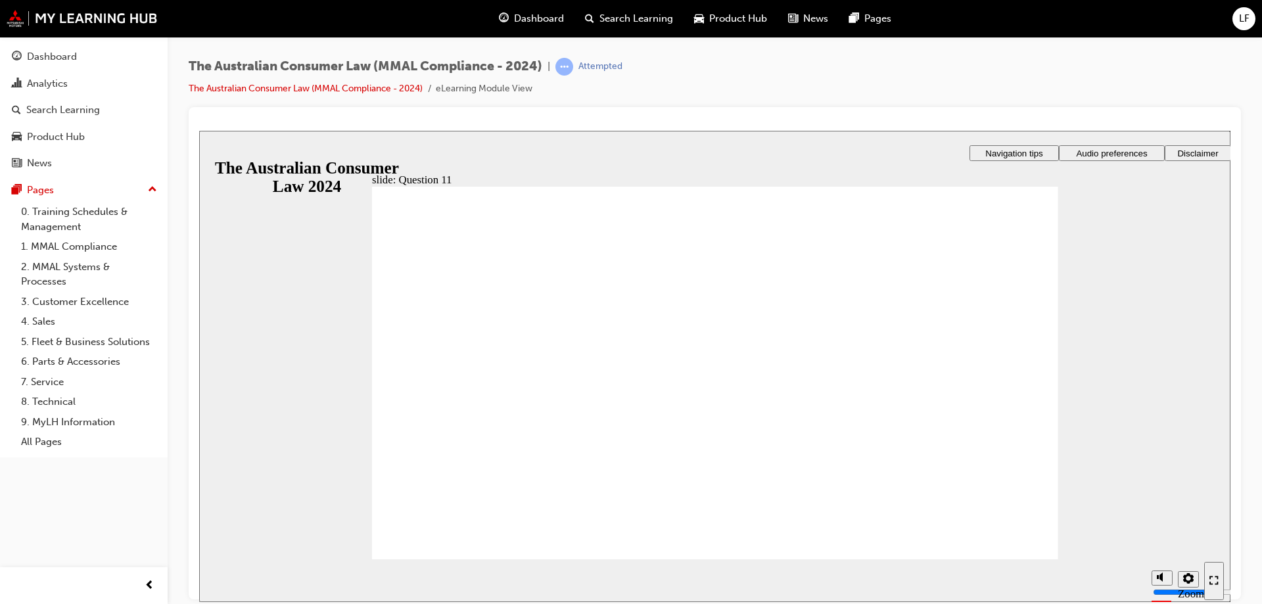
drag, startPoint x: 439, startPoint y: 410, endPoint x: 457, endPoint y: 524, distance: 115.2
checkbox input "true"
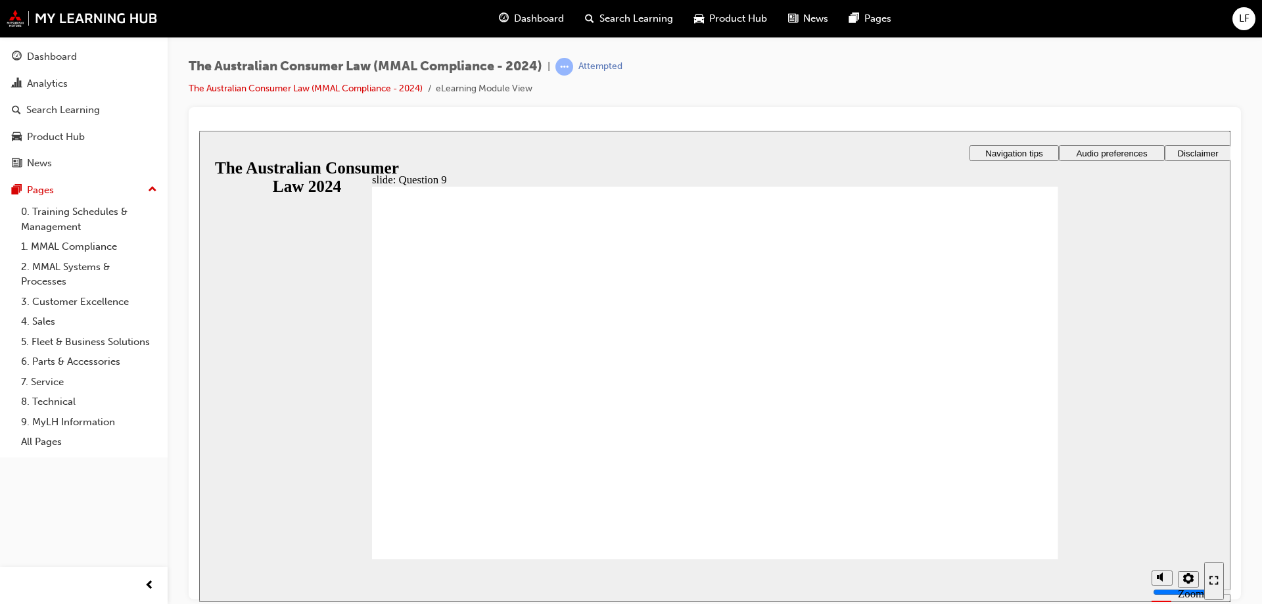
drag, startPoint x: 551, startPoint y: 351, endPoint x: 567, endPoint y: 411, distance: 62.0
checkbox input "true"
radio input "true"
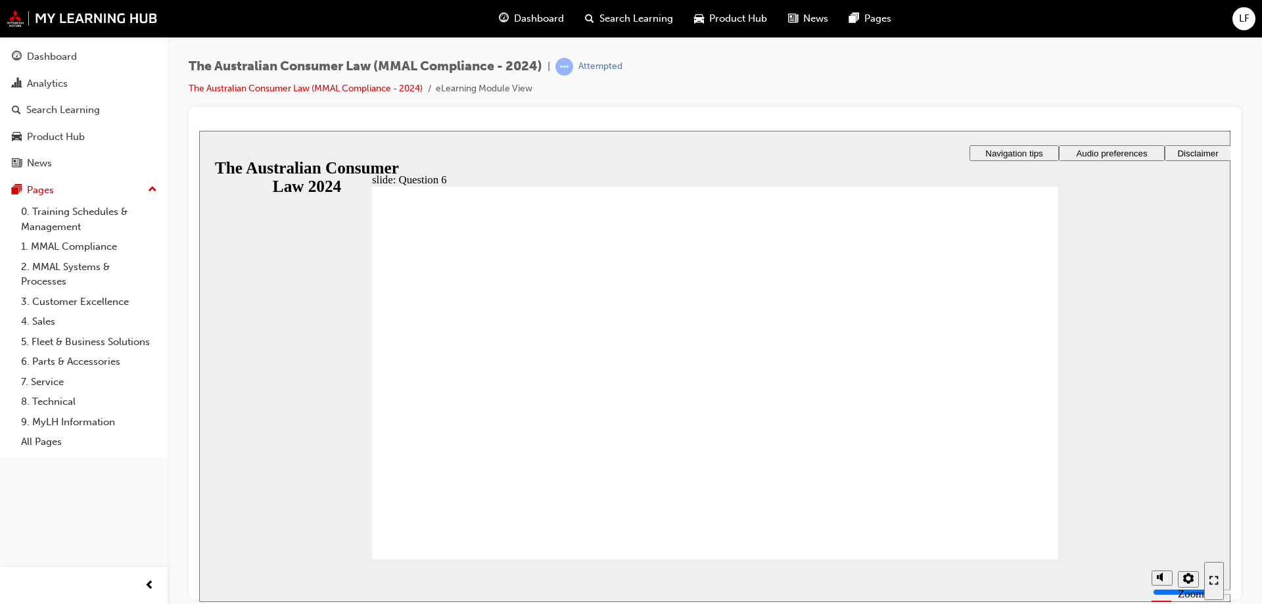
radio input "true"
drag, startPoint x: 402, startPoint y: 394, endPoint x: 411, endPoint y: 394, distance: 8.5
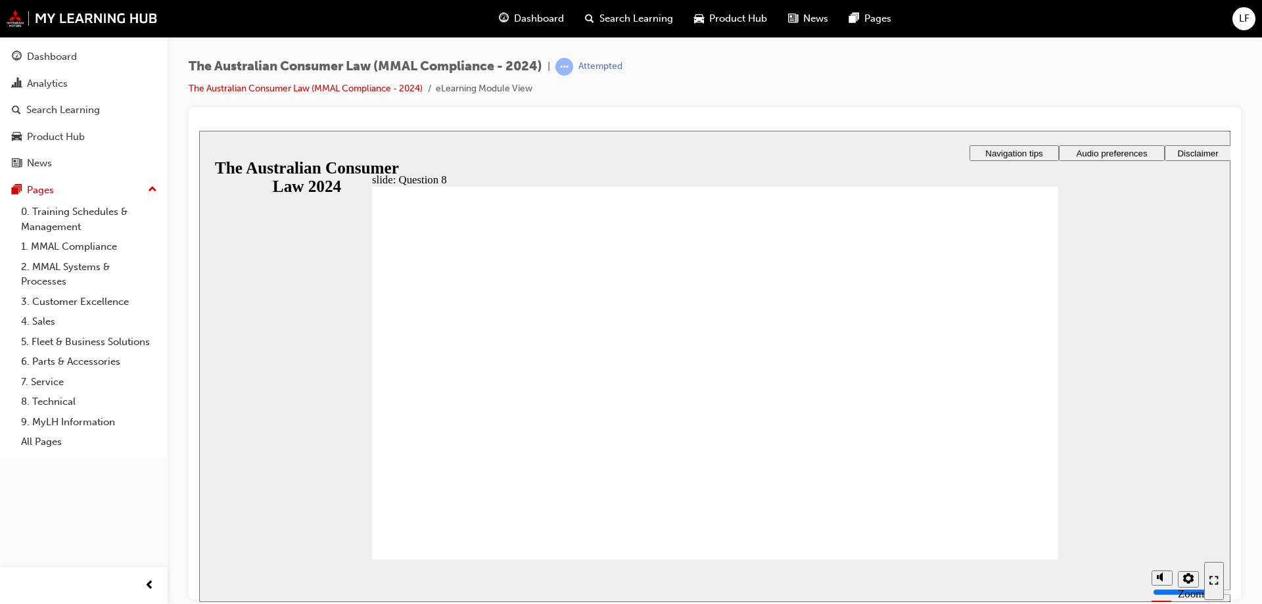
checkbox input "true"
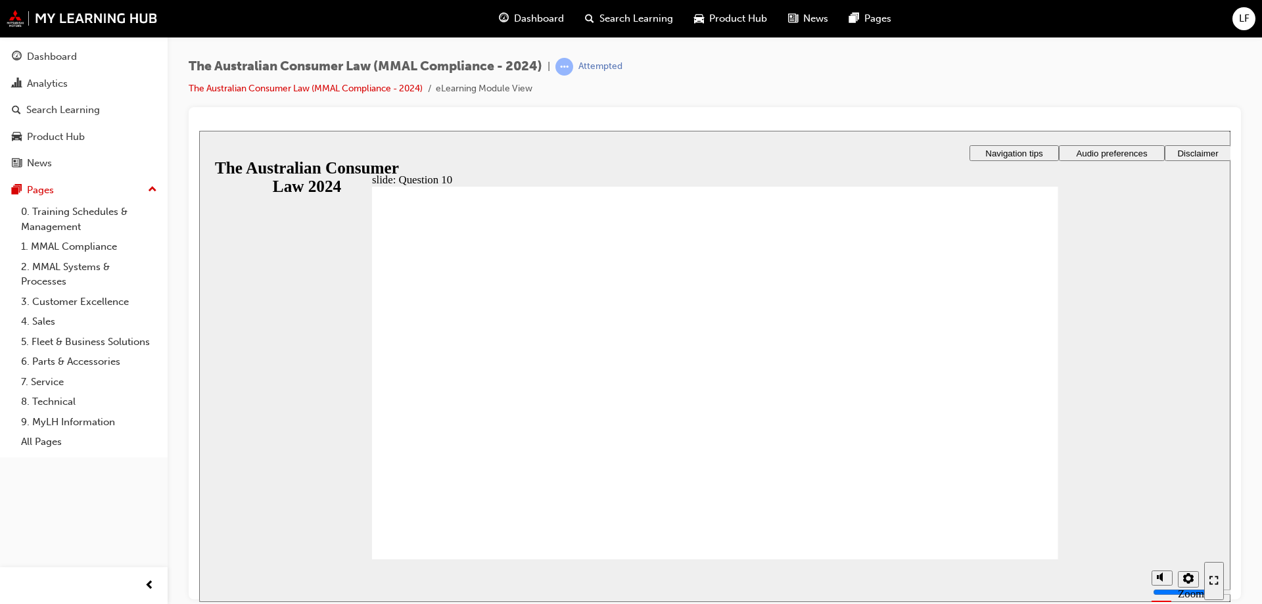
checkbox input "true"
drag, startPoint x: 515, startPoint y: 369, endPoint x: 520, endPoint y: 377, distance: 9.1
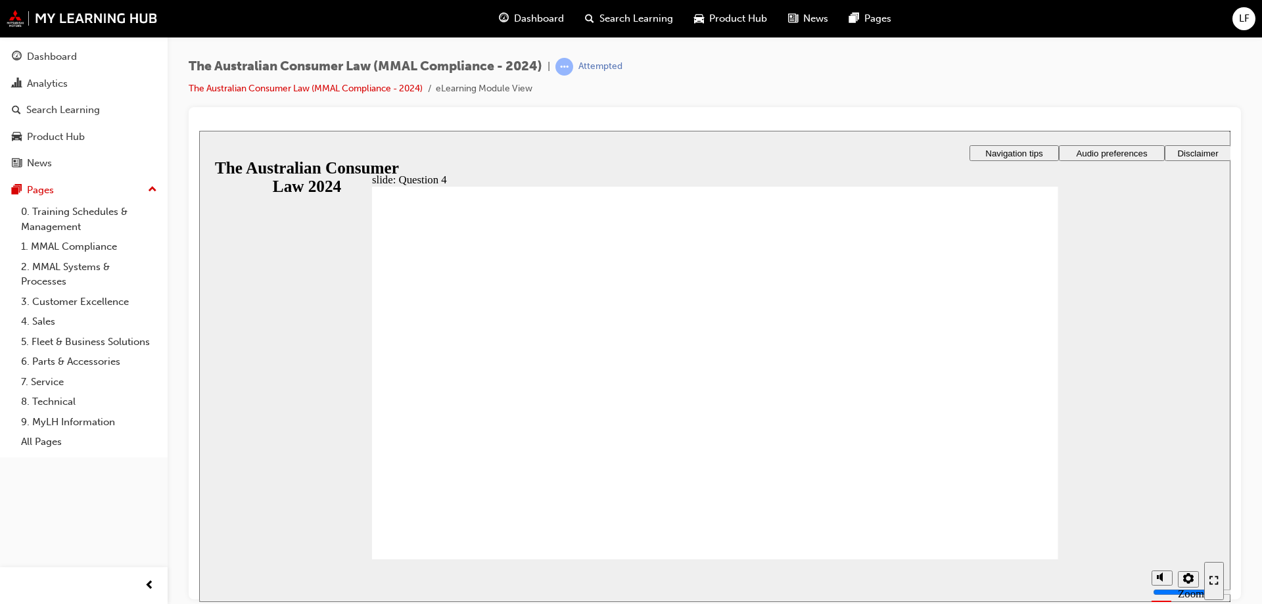
checkbox input "true"
radio input "true"
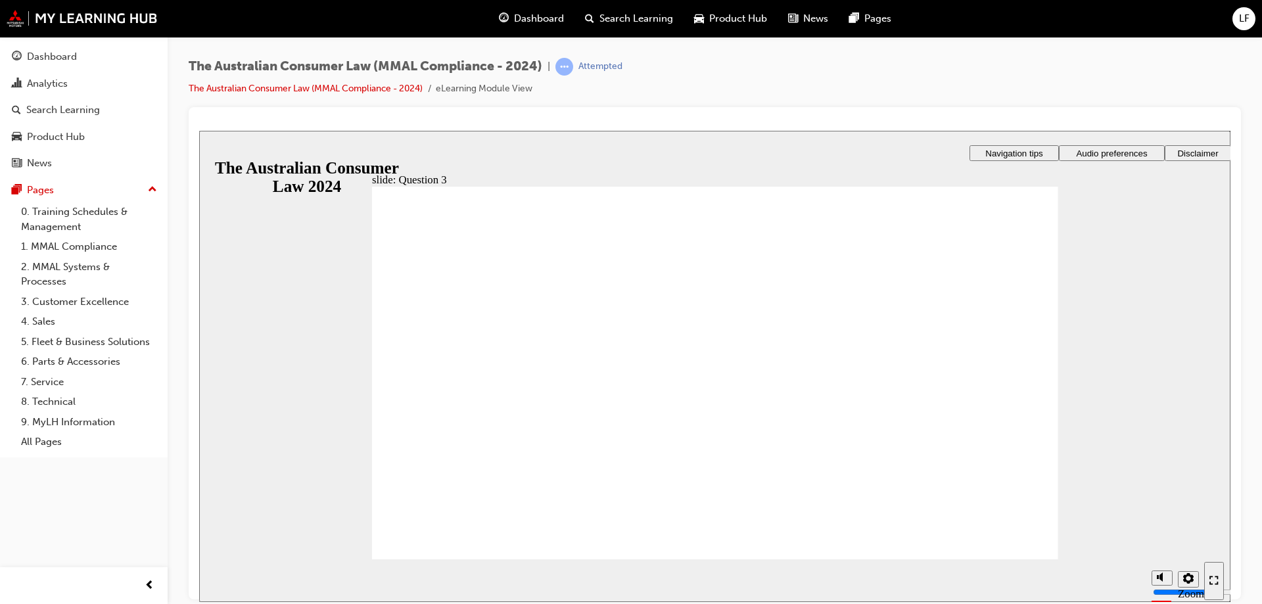
radio input "true"
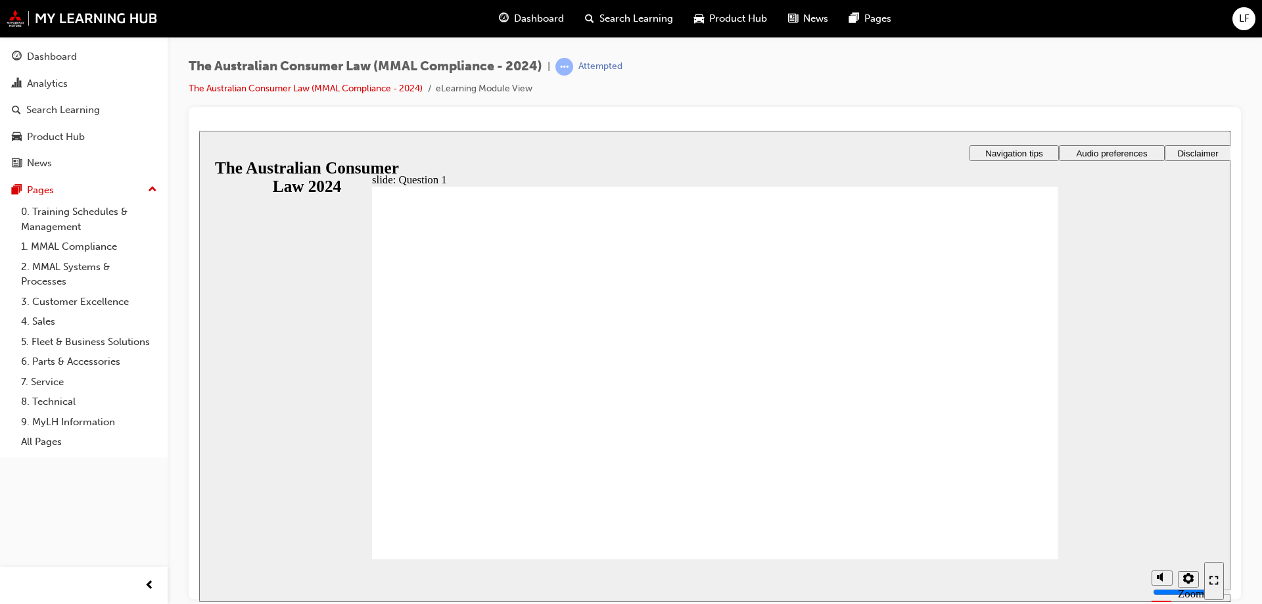
checkbox input "true"
drag, startPoint x: 480, startPoint y: 520, endPoint x: 481, endPoint y: 531, distance: 11.3
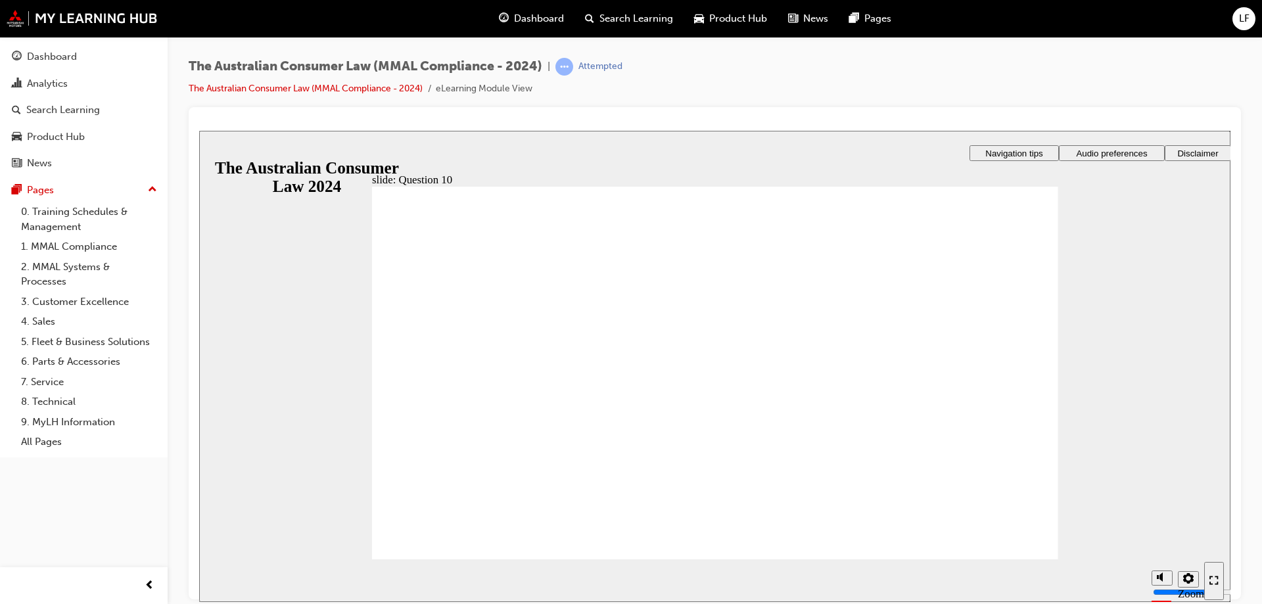
radio input "true"
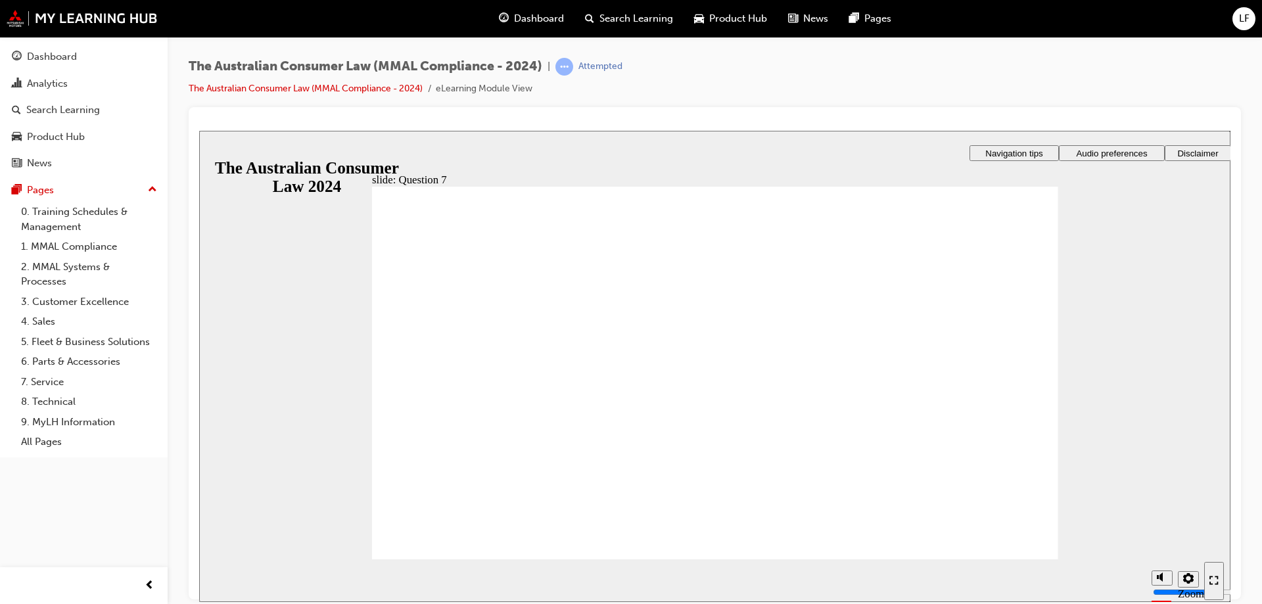
checkbox input "true"
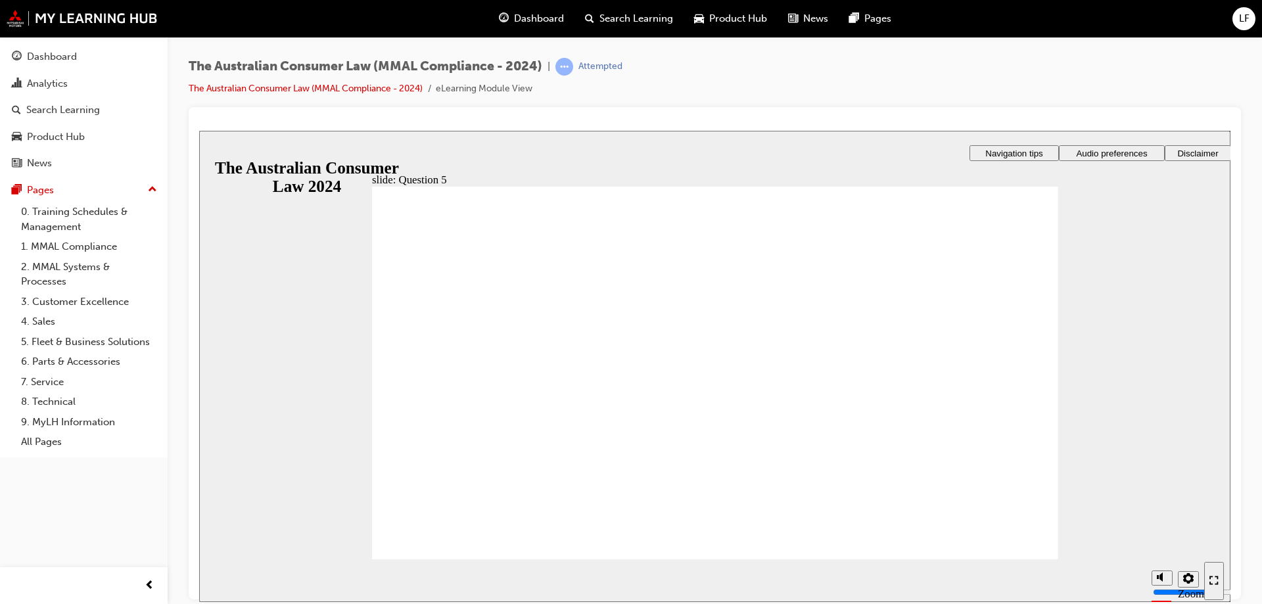
radio input "true"
checkbox input "true"
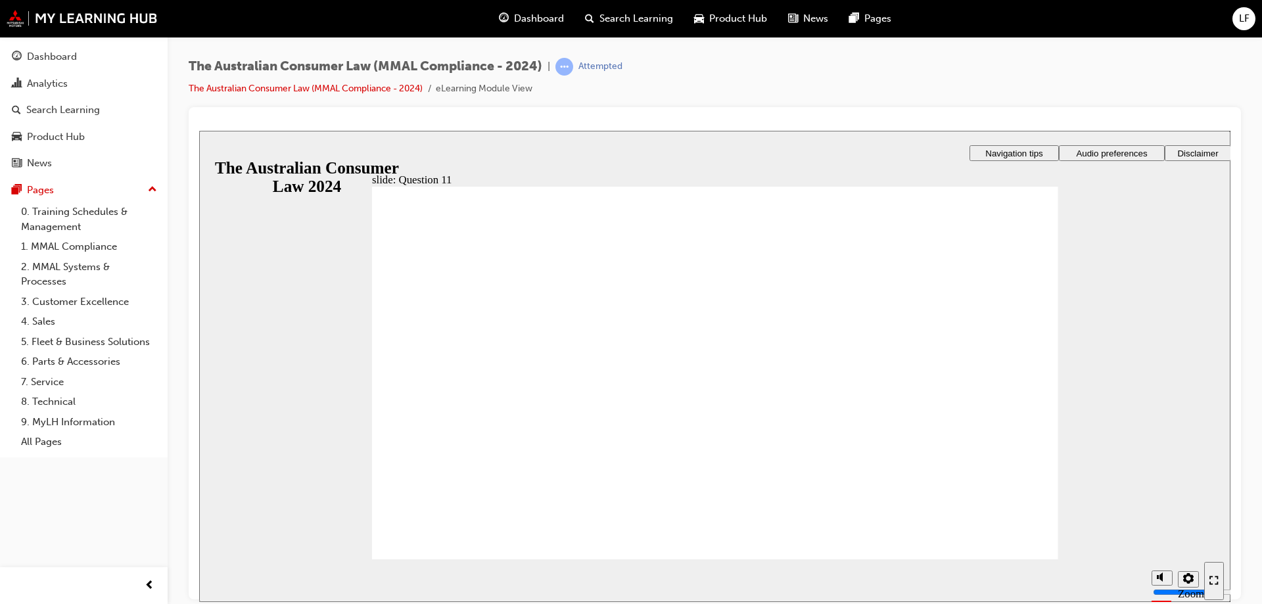
checkbox input "false"
